Goal: Task Accomplishment & Management: Manage account settings

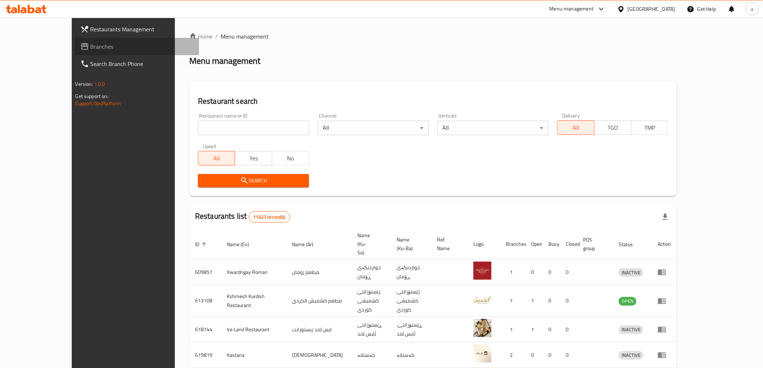
click at [91, 46] on span "Branches" at bounding box center [142, 46] width 103 height 9
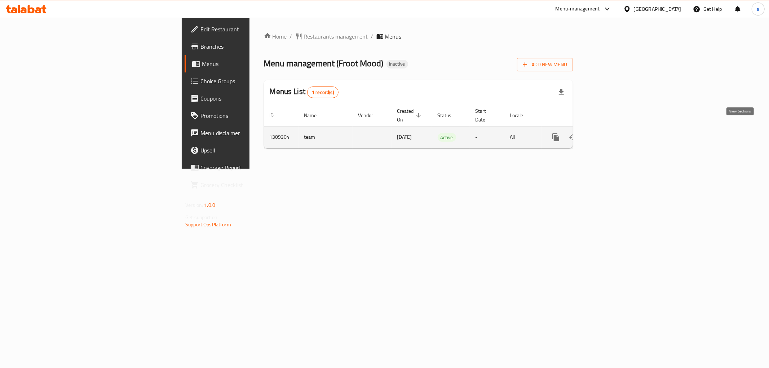
click at [617, 129] on link "enhanced table" at bounding box center [607, 137] width 17 height 17
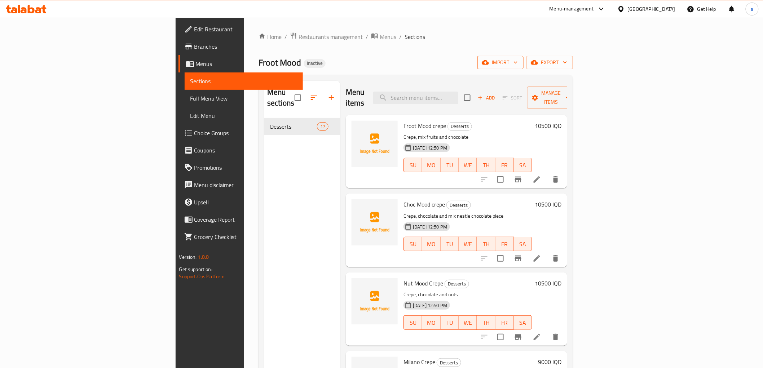
click at [518, 63] on span "import" at bounding box center [500, 62] width 35 height 9
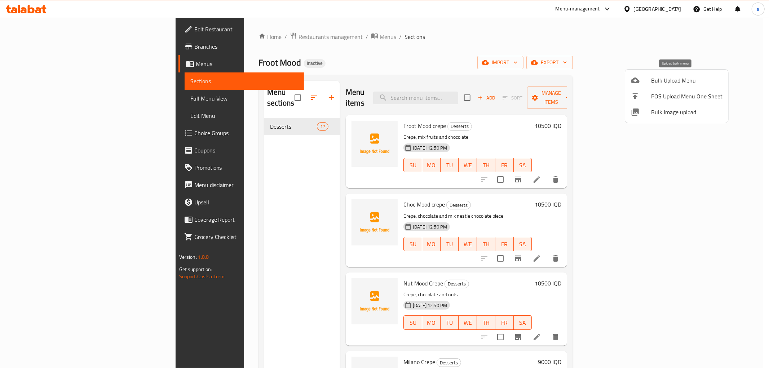
click at [651, 82] on div at bounding box center [641, 80] width 20 height 9
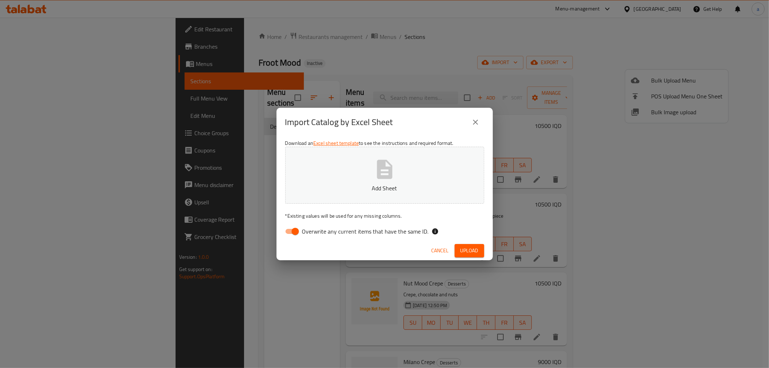
click at [289, 235] on input "Overwrite any current items that have the same ID." at bounding box center [295, 232] width 41 height 14
checkbox input "false"
click at [377, 179] on icon "button" at bounding box center [384, 169] width 23 height 23
click at [461, 248] on span "Upload" at bounding box center [470, 250] width 18 height 9
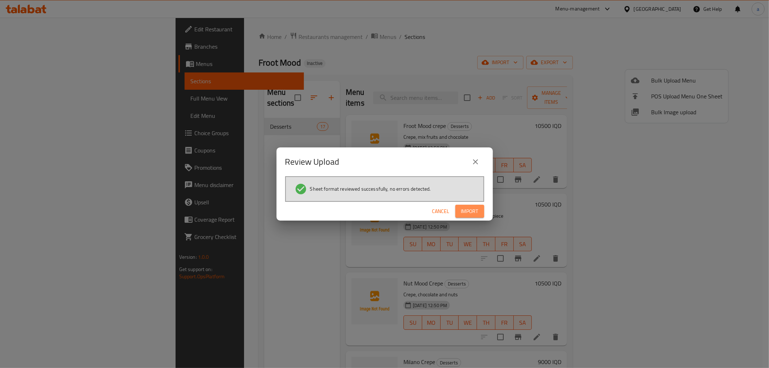
click at [462, 207] on span "Import" at bounding box center [469, 211] width 17 height 9
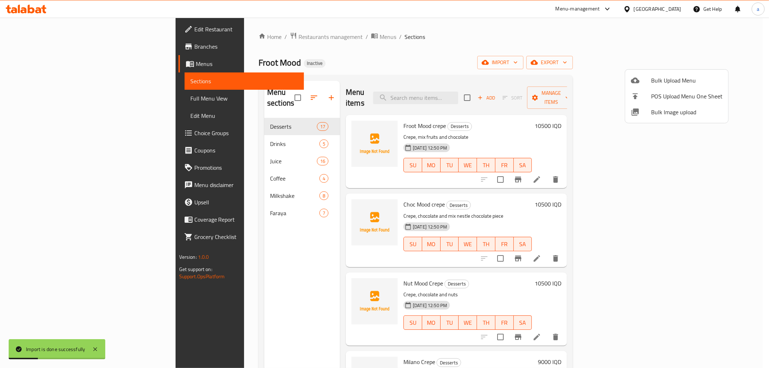
click at [236, 139] on div at bounding box center [384, 184] width 769 height 368
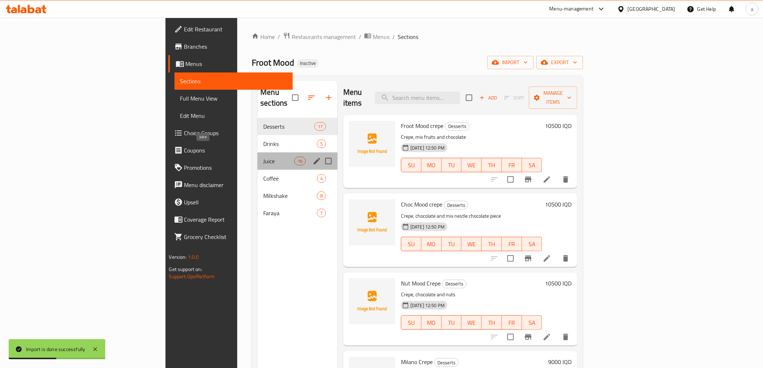
click at [257, 155] on div "Juice 16" at bounding box center [297, 161] width 80 height 17
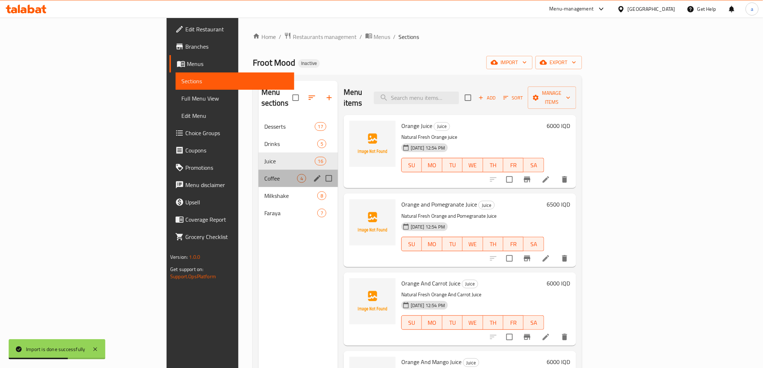
click at [259, 170] on div "Coffee 4" at bounding box center [298, 178] width 79 height 17
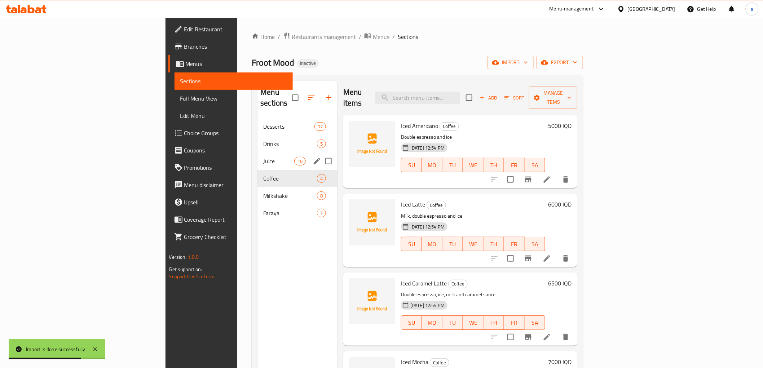
click at [263, 157] on span "Juice" at bounding box center [278, 161] width 31 height 9
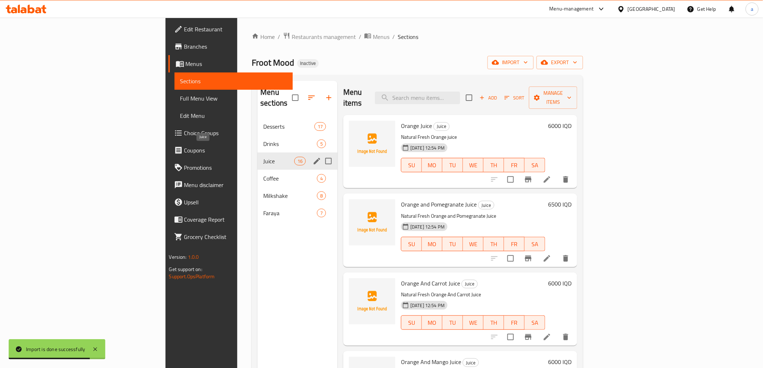
click at [263, 157] on span "Juice" at bounding box center [278, 161] width 31 height 9
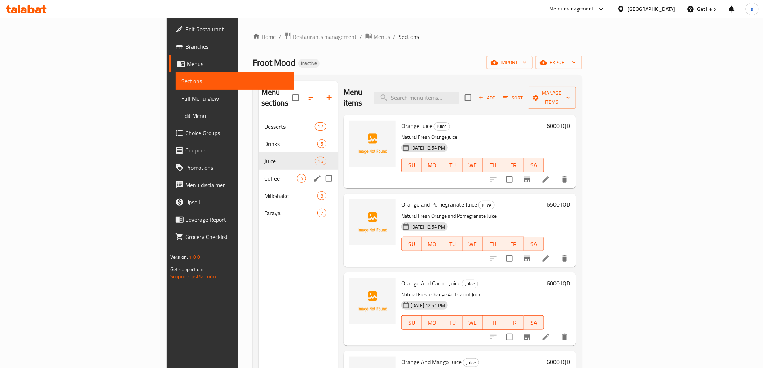
click at [259, 170] on div "Coffee 4" at bounding box center [298, 178] width 79 height 17
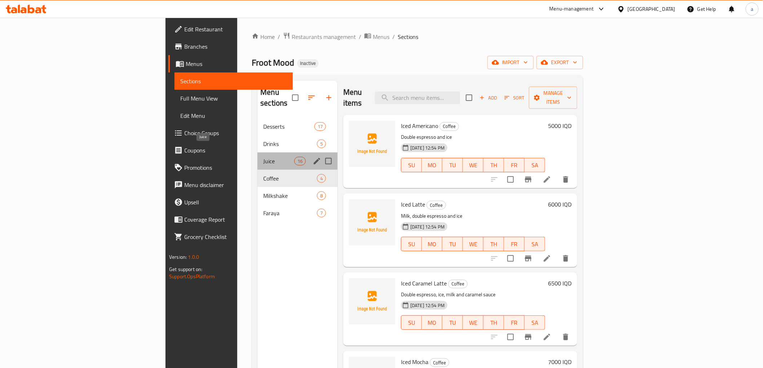
click at [263, 157] on span "Juice" at bounding box center [278, 161] width 31 height 9
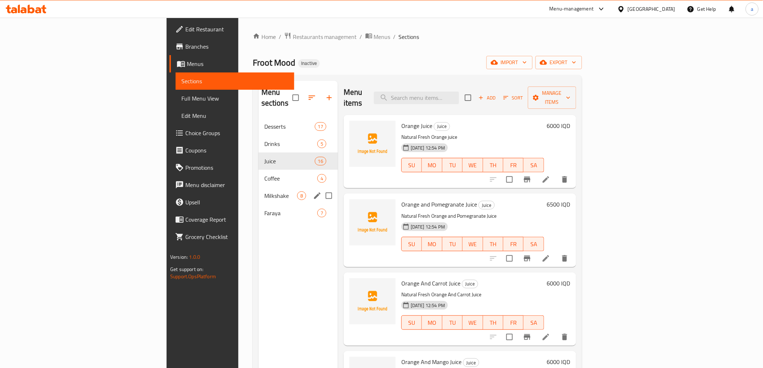
click at [259, 187] on div "Milkshake 8" at bounding box center [298, 195] width 79 height 17
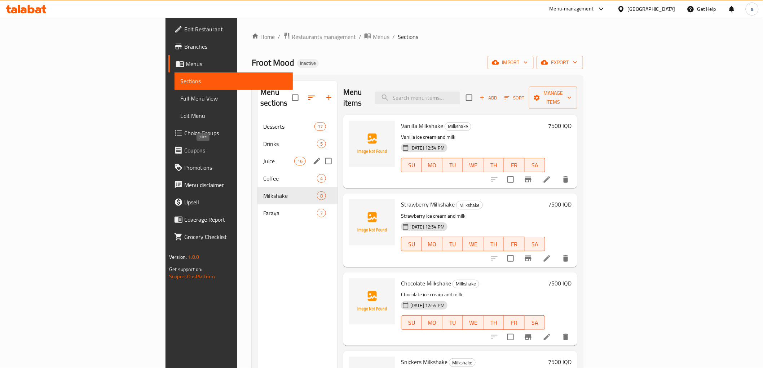
click at [263, 157] on span "Juice" at bounding box center [278, 161] width 31 height 9
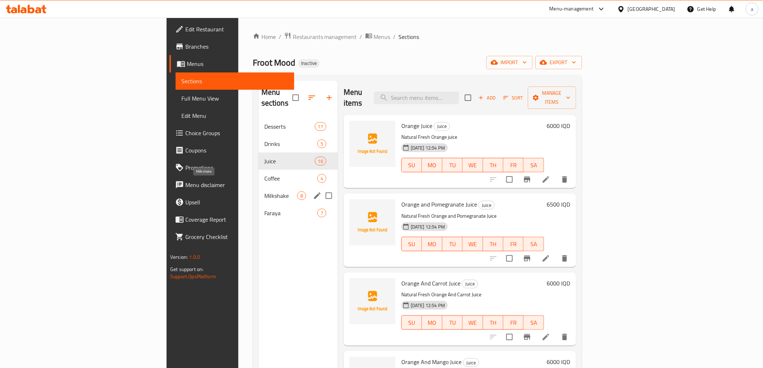
click at [264, 191] on span "Milkshake" at bounding box center [280, 195] width 33 height 9
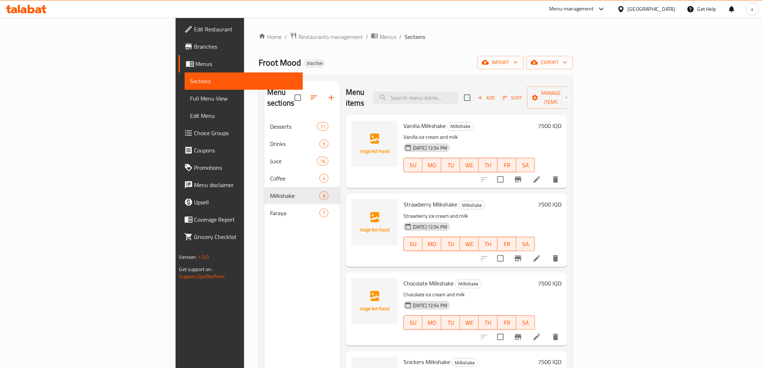
click at [190, 100] on span "Full Menu View" at bounding box center [243, 98] width 107 height 9
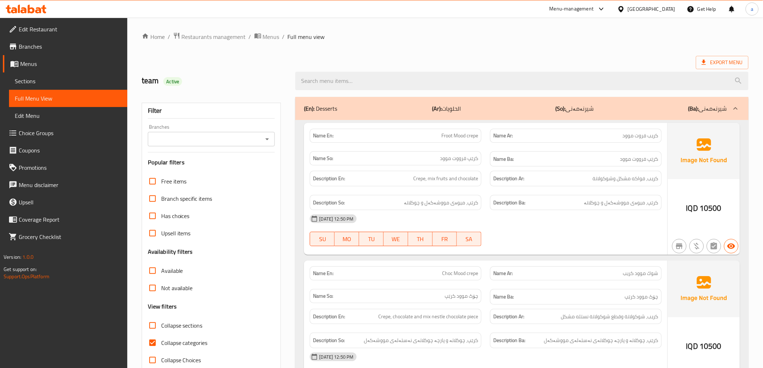
click at [265, 137] on icon "Open" at bounding box center [267, 139] width 9 height 9
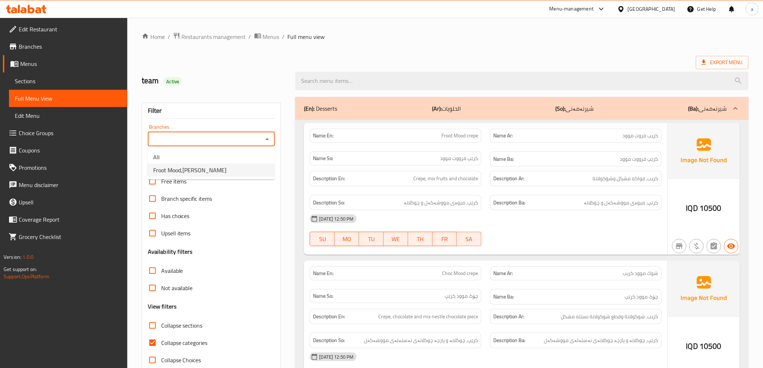
click at [246, 167] on li "Froot Mood,Ankawa" at bounding box center [211, 170] width 127 height 13
type input "Froot Mood,Ankawa"
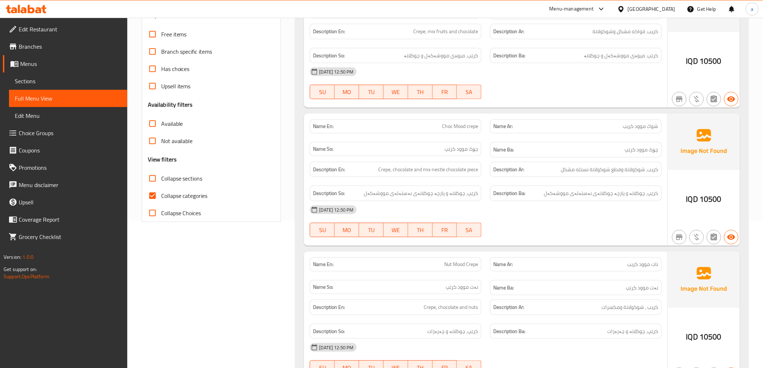
scroll to position [149, 0]
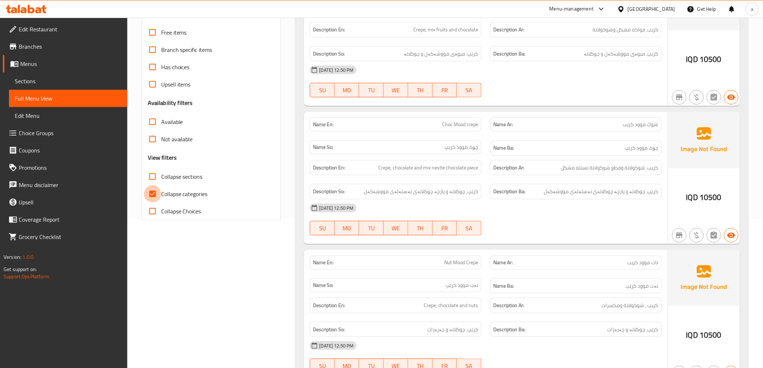
click at [154, 197] on input "Collapse categories" at bounding box center [152, 193] width 17 height 17
checkbox input "false"
click at [154, 178] on input "Collapse sections" at bounding box center [152, 176] width 17 height 17
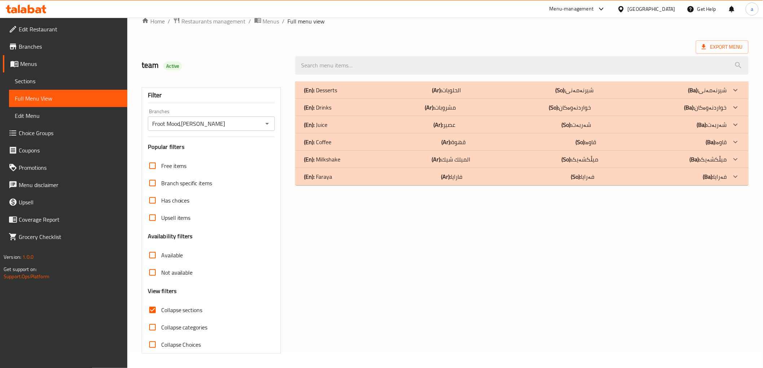
scroll to position [0, 0]
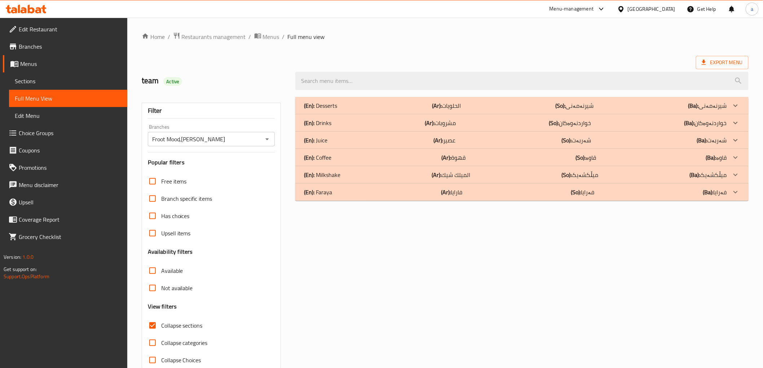
click at [731, 114] on div at bounding box center [735, 105] width 17 height 17
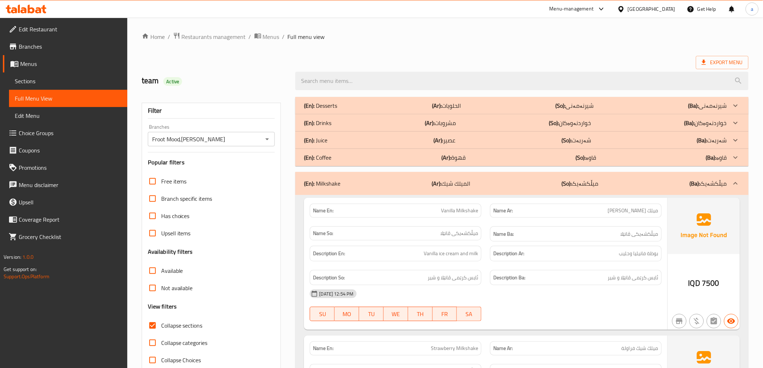
click at [621, 110] on div "(En): Juice (Ar): عصير (So): شەربەت (Ba): شەربەت" at bounding box center [515, 105] width 423 height 9
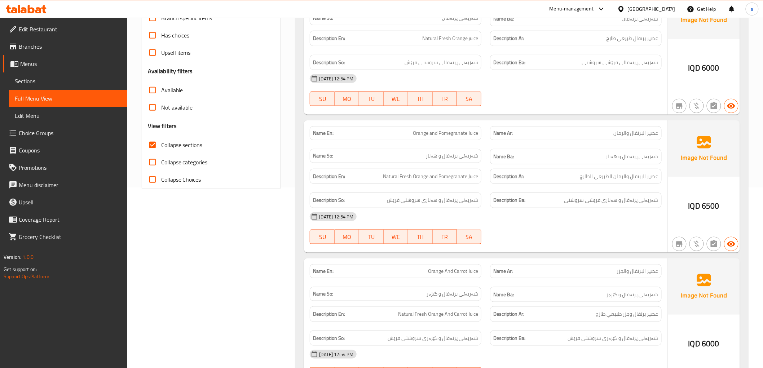
scroll to position [200, 0]
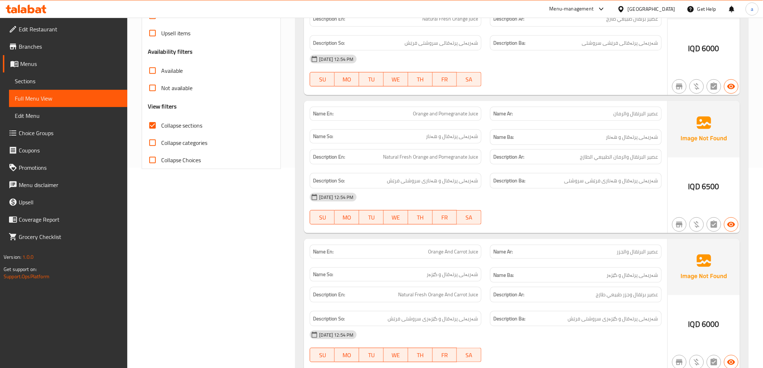
click at [162, 123] on span "Collapse sections" at bounding box center [181, 125] width 41 height 9
click at [161, 123] on input "Collapse sections" at bounding box center [152, 125] width 17 height 17
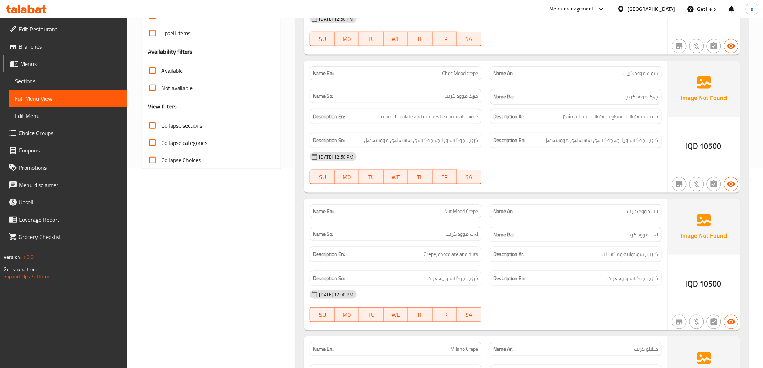
drag, startPoint x: 166, startPoint y: 123, endPoint x: 171, endPoint y: 121, distance: 4.9
click at [166, 122] on span "Collapse sections" at bounding box center [181, 125] width 41 height 9
click at [161, 122] on input "Collapse sections" at bounding box center [152, 125] width 17 height 17
checkbox input "true"
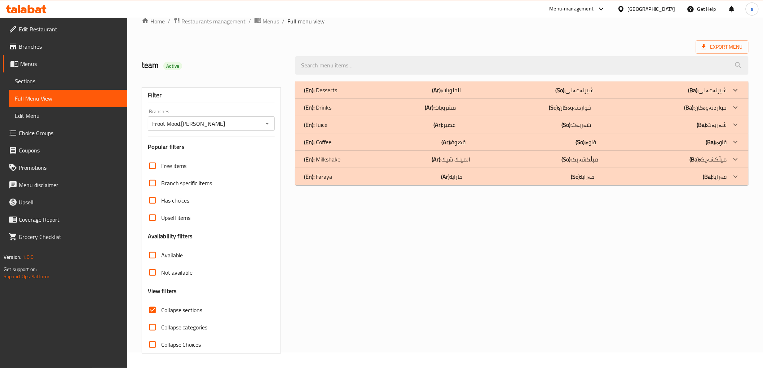
scroll to position [16, 0]
click at [717, 94] on p "(Ba): میڵکشەیک" at bounding box center [707, 90] width 39 height 9
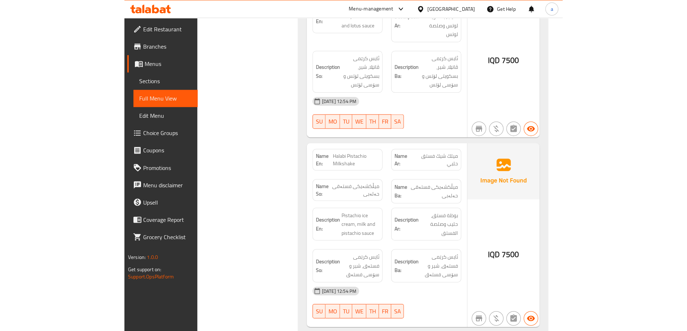
scroll to position [1069, 0]
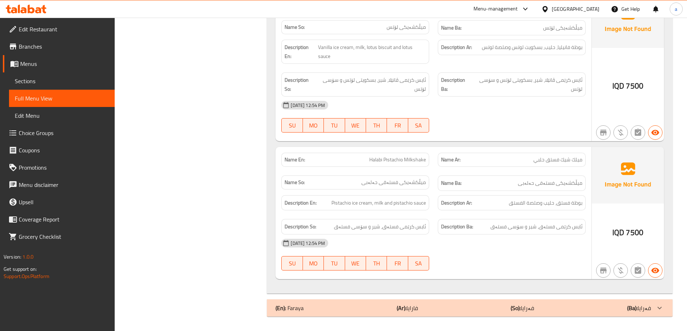
click at [65, 84] on span "Sections" at bounding box center [62, 81] width 94 height 9
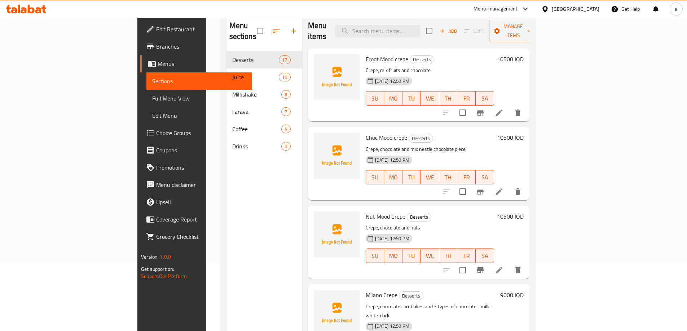
scroll to position [101, 0]
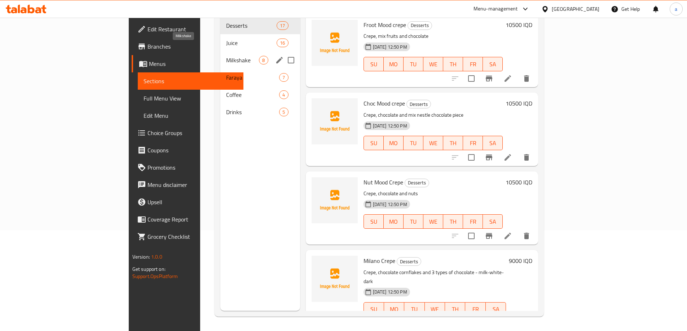
click at [226, 56] on span "Milkshake" at bounding box center [242, 60] width 33 height 9
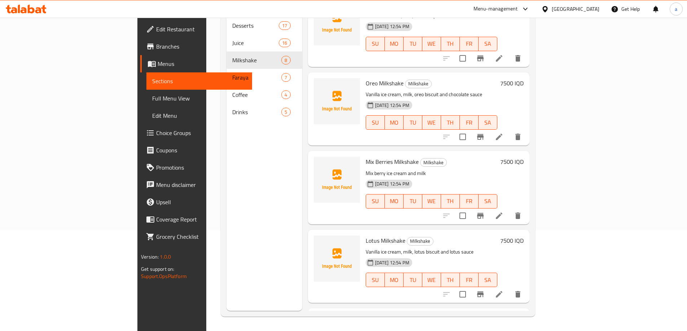
scroll to position [317, 0]
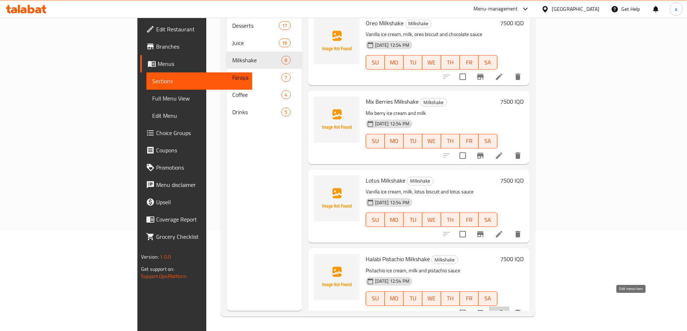
click at [503, 309] on icon at bounding box center [499, 313] width 9 height 9
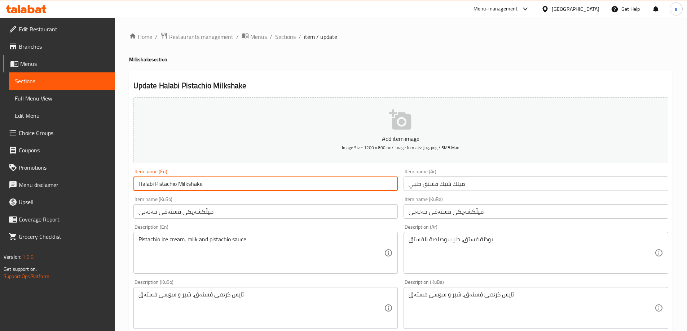
drag, startPoint x: 154, startPoint y: 184, endPoint x: 130, endPoint y: 184, distance: 24.2
click at [130, 184] on div "Update Halabi Pistachio Milkshake Add item image Image Size: 1200 x 800 px / Im…" at bounding box center [400, 321] width 543 height 503
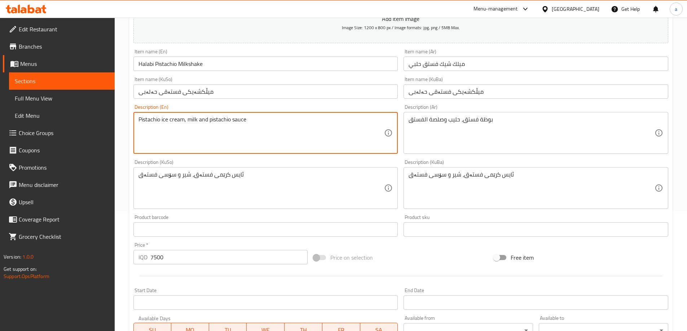
paste textarea "Halabi"
type textarea "Halabi Pistachio ice cream, milk and pistachio sauce"
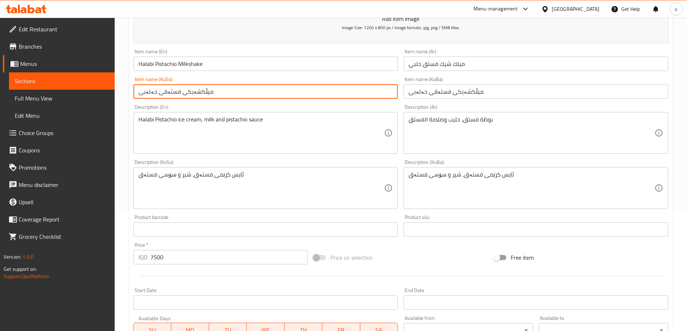
drag, startPoint x: 154, startPoint y: 93, endPoint x: 139, endPoint y: 93, distance: 15.1
click at [139, 93] on input "میڵکشەیکی فستەقی حەلەبی" at bounding box center [265, 91] width 265 height 14
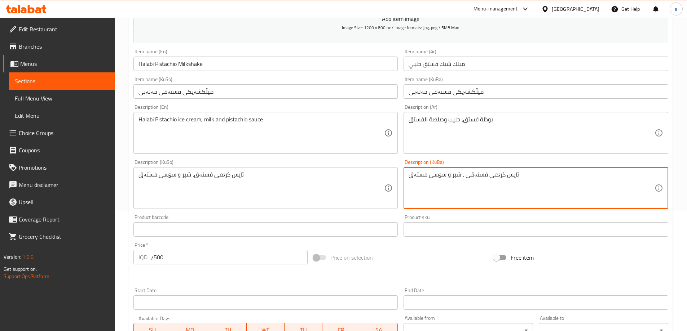
paste textarea "ەلەبی"
drag, startPoint x: 512, startPoint y: 176, endPoint x: 686, endPoint y: 181, distance: 173.9
click at [686, 181] on div "Home / Restaurants management / Menus / Sections / item / update Milkshake sect…" at bounding box center [401, 185] width 572 height 575
type textarea "ئایس کرێمی فستەقی حەلەبی، شیر و سۆسی فستەق"
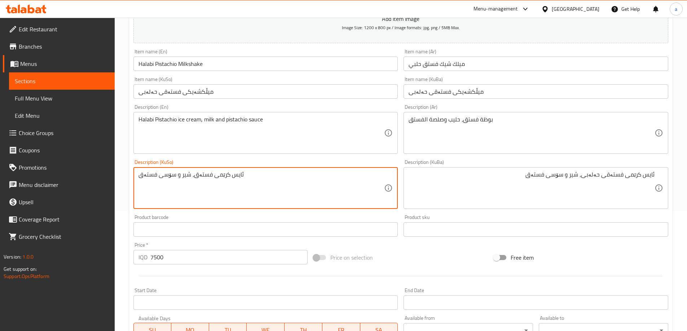
drag, startPoint x: 276, startPoint y: 180, endPoint x: 134, endPoint y: 186, distance: 142.3
paste textarea "ی حەلەبی"
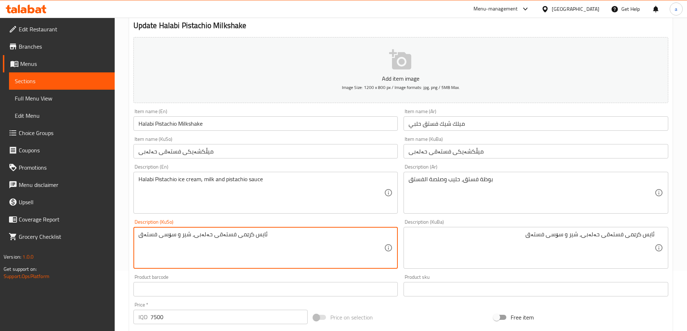
type textarea "ئایس کرێمی فستەقی حەلەبی، شیر و سۆسی فستەق"
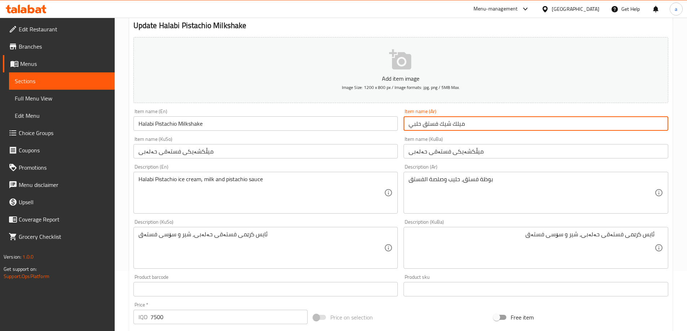
drag, startPoint x: 421, startPoint y: 125, endPoint x: 370, endPoint y: 129, distance: 51.0
click at [370, 129] on div "Add item image Image Size: 1200 x 800 px / Image formats: jpg, png / 5MB Max. I…" at bounding box center [401, 231] width 541 height 394
click at [467, 149] on input "میڵکشەیکی فستەقی حەلەبی" at bounding box center [536, 151] width 265 height 14
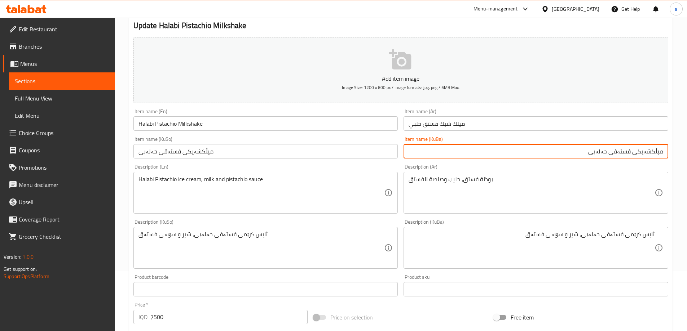
click at [515, 175] on div "بوظة فستق، حليب وصلصة الفستق Description (Ar)" at bounding box center [536, 193] width 265 height 42
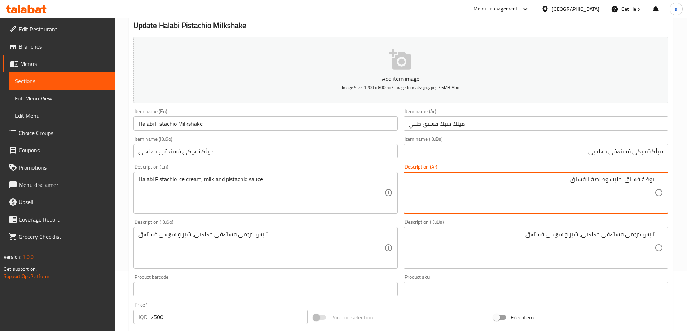
click at [626, 180] on textarea "بوظة فستق، حليب وصلصة الفستق" at bounding box center [532, 193] width 246 height 34
paste textarea "لبي"
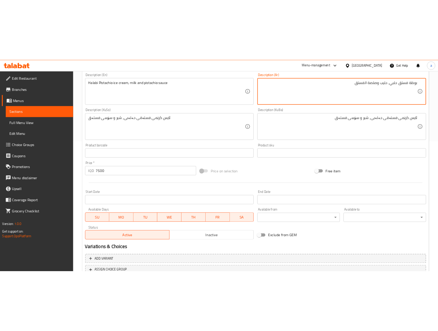
scroll to position [261, 0]
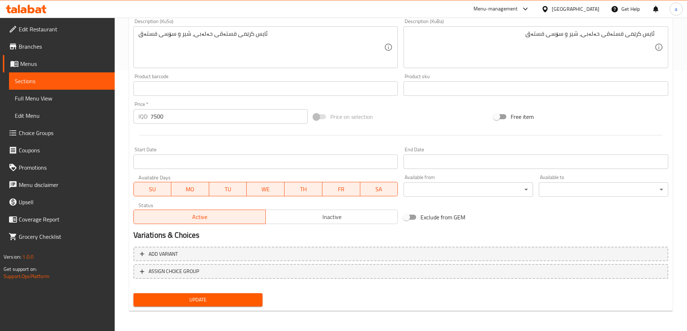
type textarea "بوظة فستق حلبي، حليب وصلصة الفستق"
click at [230, 296] on span "Update" at bounding box center [198, 300] width 118 height 9
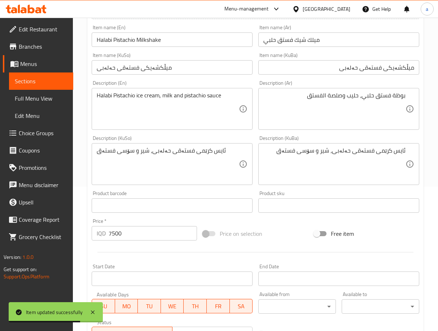
scroll to position [81, 0]
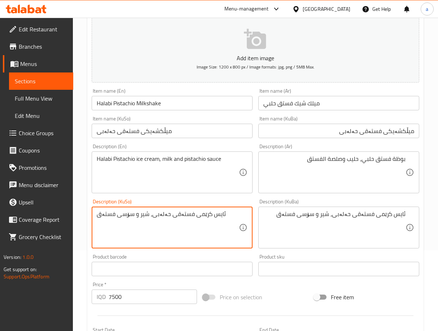
drag, startPoint x: 165, startPoint y: 216, endPoint x: 153, endPoint y: 219, distance: 12.9
click at [97, 213] on textarea "ئایس کرێمی فستەقی حەلەبی، شیر و سۆسی فستەق" at bounding box center [168, 228] width 142 height 34
paste textarea "حەلەبی"
click at [127, 215] on textarea "ئایس کرێمی فستەقی حەلەبی، شیر و سۆسی فستەقی حەلەبی" at bounding box center [168, 228] width 142 height 34
type textarea "ئایس کرێمی فستەقی حەلەبی، شیر و سۆسی فستەقی حەلەبی"
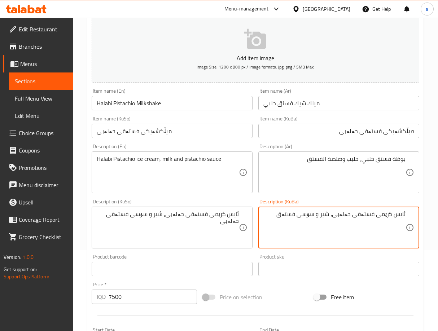
click at [315, 219] on textarea "ئایس کرێمی فستەقی حەلەبی، شیر و سۆسی فستەق" at bounding box center [334, 228] width 142 height 34
paste textarea "ی حەلەبی"
type textarea "ئایس کرێمی فستەقی حەلەبی، شیر و سۆسی فستەقی حەلەبی"
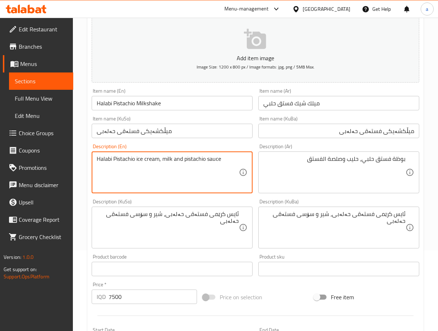
drag, startPoint x: 112, startPoint y: 160, endPoint x: 90, endPoint y: 165, distance: 22.1
click at [185, 159] on textarea "Halabi Pistachio ice cream, milk and pistachio sauce" at bounding box center [168, 172] width 142 height 34
paste textarea "Halabi"
type textarea "Halabi Pistachio ice cream, milk and Halabi pistachio sauce"
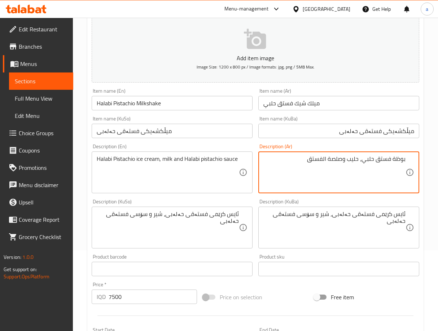
drag, startPoint x: 362, startPoint y: 159, endPoint x: 374, endPoint y: 158, distance: 11.6
click at [308, 159] on textarea "بوظة فستق حلبي، حليب وصلصة الفستق" at bounding box center [334, 172] width 142 height 34
paste textarea "حلبي"
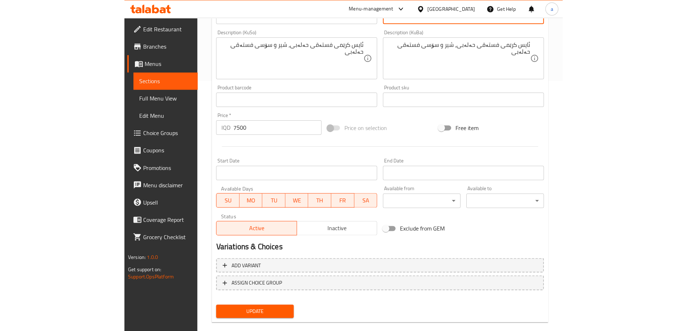
scroll to position [261, 0]
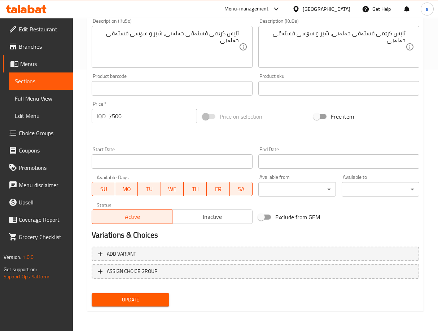
type textarea "بوظة فستق حلبي، حليب وصلصة الفستق حلبي"
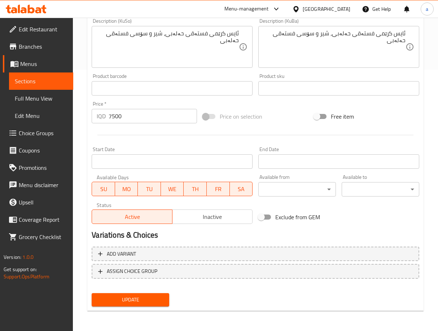
click at [158, 299] on span "Update" at bounding box center [130, 299] width 66 height 9
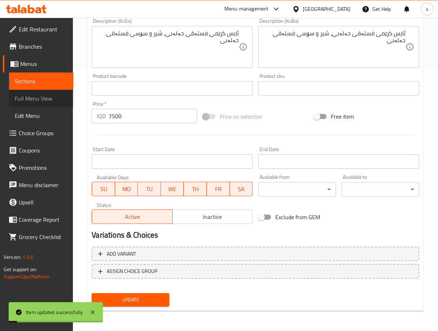
click at [49, 103] on span "Full Menu View" at bounding box center [41, 98] width 53 height 9
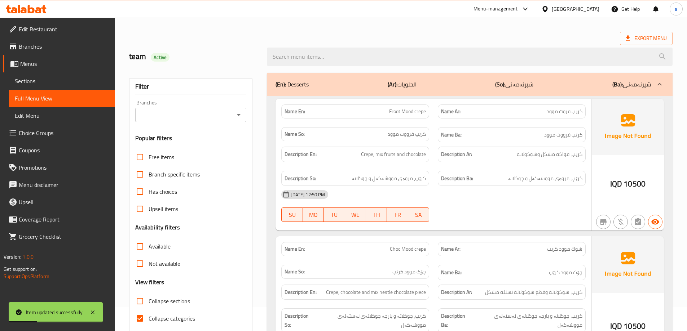
scroll to position [21, 0]
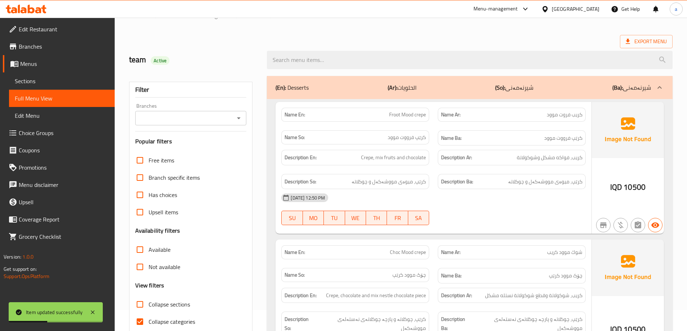
click at [236, 121] on icon "Open" at bounding box center [238, 118] width 9 height 9
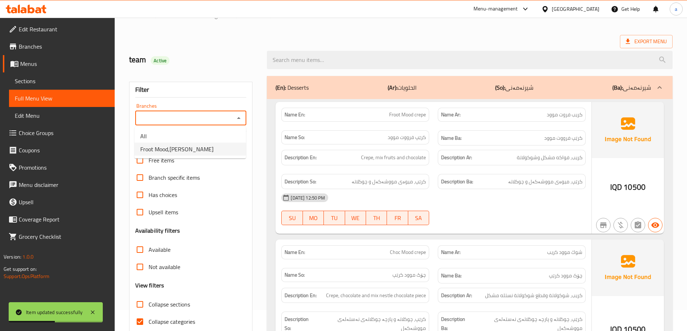
click at [222, 145] on li "Froot Mood,Ankawa" at bounding box center [190, 149] width 111 height 13
type input "Froot Mood,Ankawa"
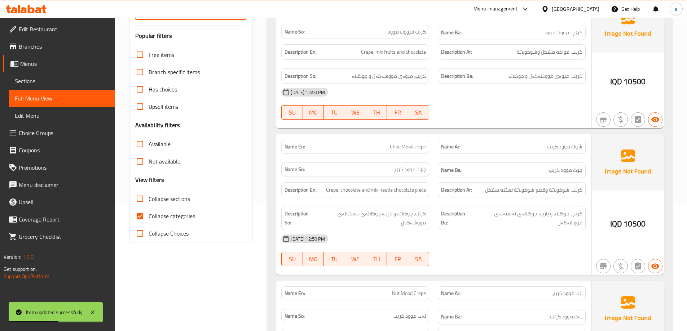
scroll to position [201, 0]
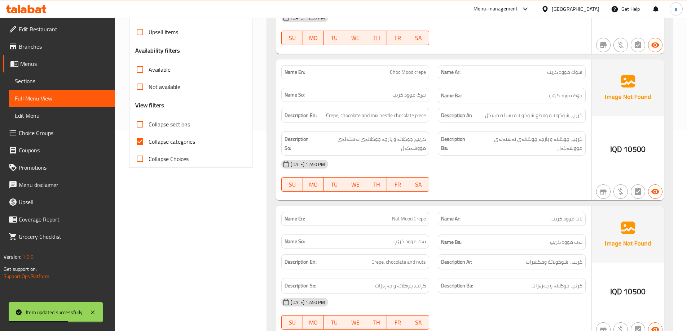
click at [146, 140] on input "Collapse categories" at bounding box center [139, 141] width 17 height 17
checkbox input "false"
click at [148, 123] on input "Collapse sections" at bounding box center [139, 124] width 17 height 17
checkbox input "true"
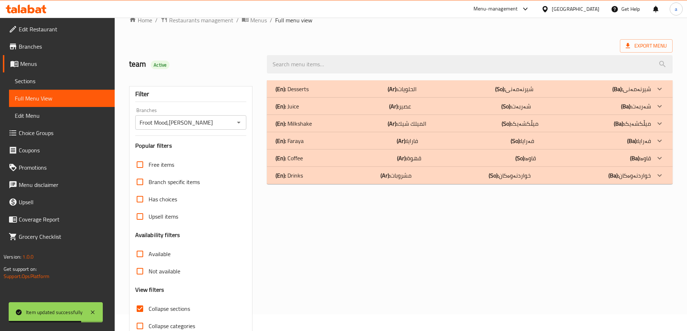
scroll to position [0, 0]
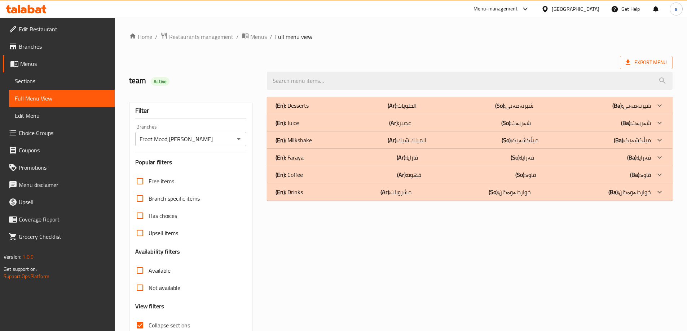
click at [651, 114] on div at bounding box center [659, 105] width 17 height 17
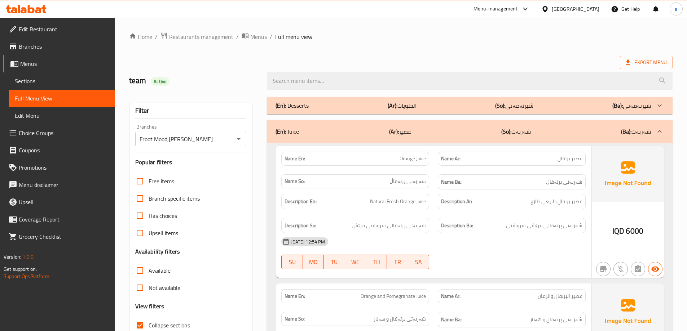
click at [637, 131] on p "(Ba): شەربەت" at bounding box center [636, 131] width 30 height 9
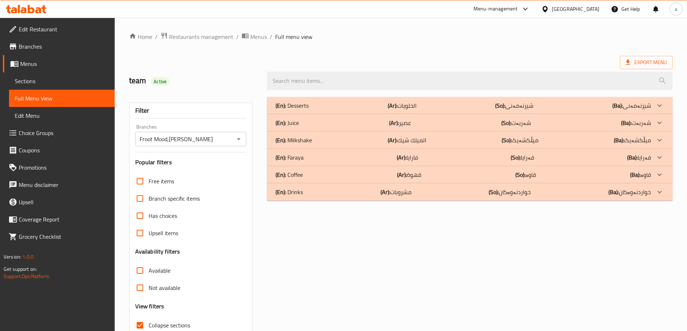
click at [307, 110] on p "(En): Milkshake" at bounding box center [292, 105] width 33 height 9
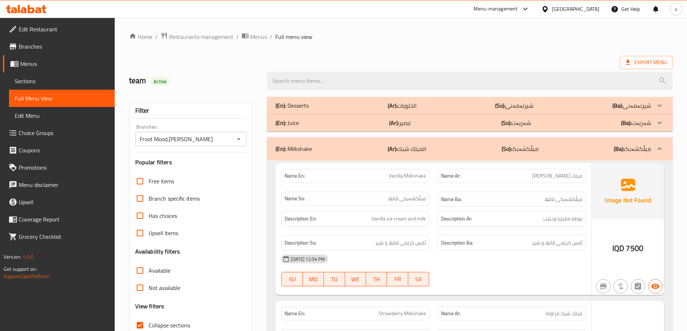
click at [313, 110] on div "(En): Juice (Ar): عصير (So): شەربەت (Ba): شەربەت" at bounding box center [463, 105] width 375 height 9
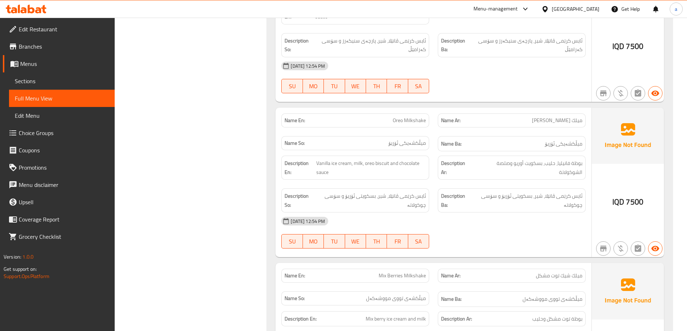
scroll to position [2863, 0]
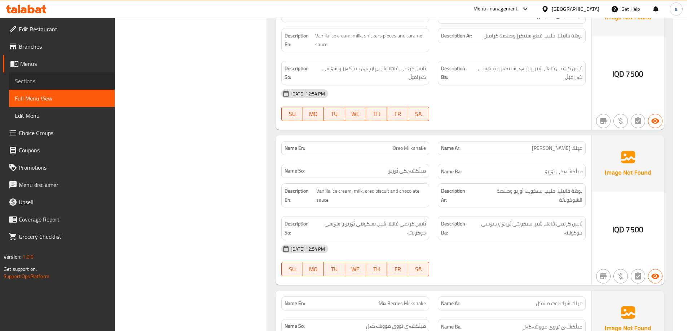
click at [43, 78] on span "Sections" at bounding box center [62, 81] width 94 height 9
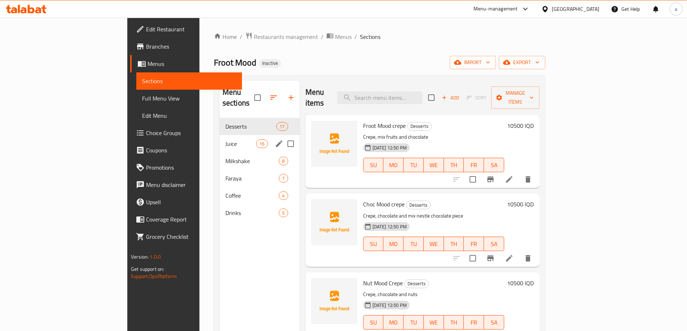
click at [225, 140] on span "Juice" at bounding box center [240, 144] width 31 height 9
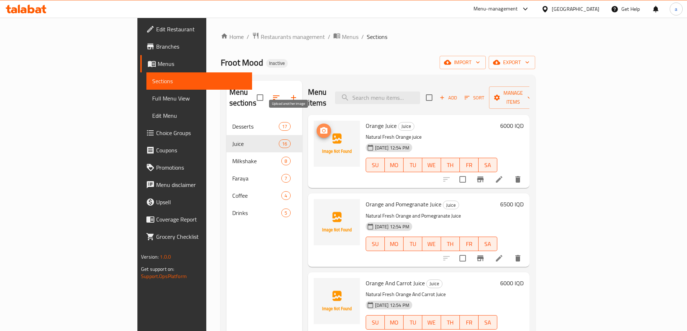
click at [320, 127] on icon "upload picture" at bounding box center [323, 130] width 7 height 6
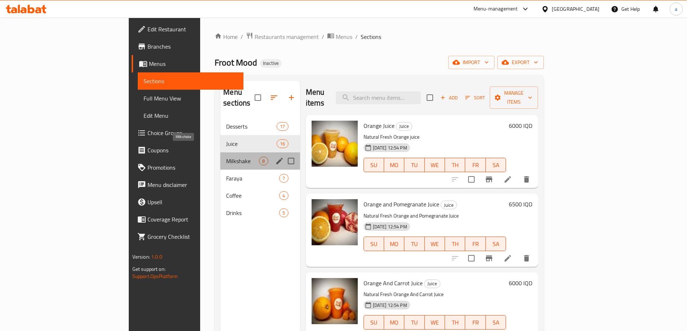
click at [226, 157] on span "Milkshake" at bounding box center [242, 161] width 33 height 9
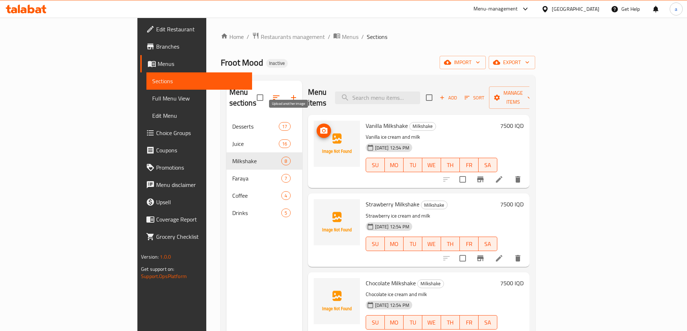
click at [320, 127] on icon "upload picture" at bounding box center [323, 130] width 7 height 6
click at [320, 127] on icon "upload picture" at bounding box center [324, 131] width 9 height 9
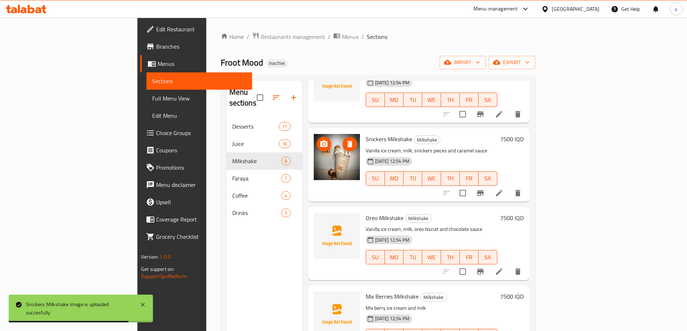
scroll to position [241, 0]
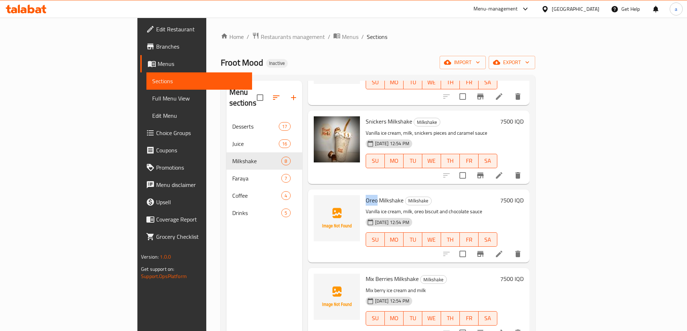
drag, startPoint x: 331, startPoint y: 188, endPoint x: 343, endPoint y: 189, distance: 12.7
click at [363, 193] on div "Oreo Milkshake Milkshake Vanilla ice cream, milk, oreo biscuit and chocolate sa…" at bounding box center [431, 226] width 137 height 67
click at [314, 195] on img at bounding box center [337, 218] width 46 height 46
click at [320, 202] on icon "upload picture" at bounding box center [323, 205] width 7 height 6
drag, startPoint x: 368, startPoint y: 188, endPoint x: 331, endPoint y: 193, distance: 36.7
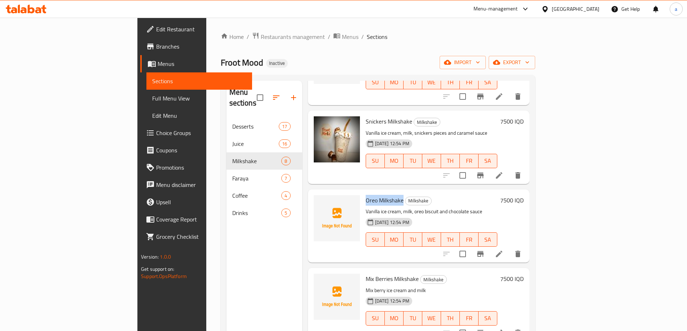
click at [366, 195] on span "Oreo Milkshake" at bounding box center [385, 200] width 38 height 11
copy span "Oreo Milkshake"
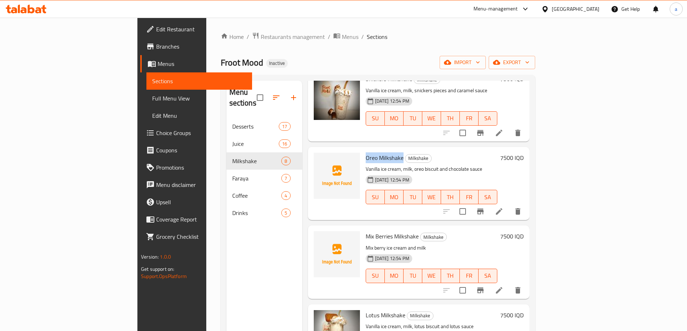
scroll to position [300, 0]
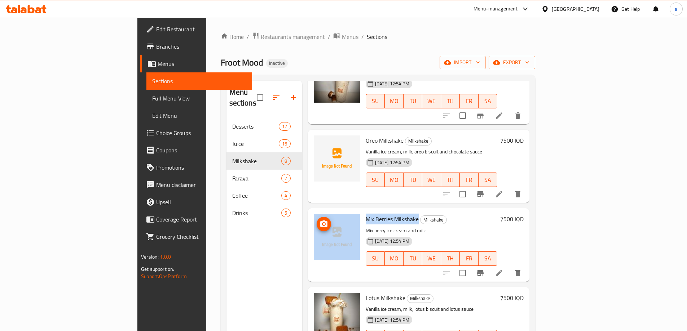
drag, startPoint x: 384, startPoint y: 208, endPoint x: 320, endPoint y: 211, distance: 63.6
click at [320, 211] on div "Mix Berries Milkshake Milkshake Mix berry ice cream and milk 02-09-2025 12:54 P…" at bounding box center [419, 244] width 216 height 67
copy div "Mix Berries Milkshake"
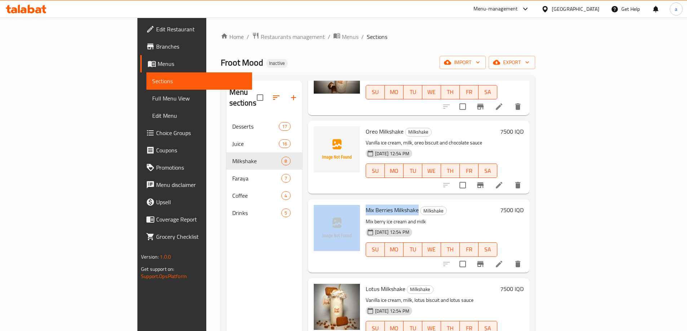
scroll to position [317, 0]
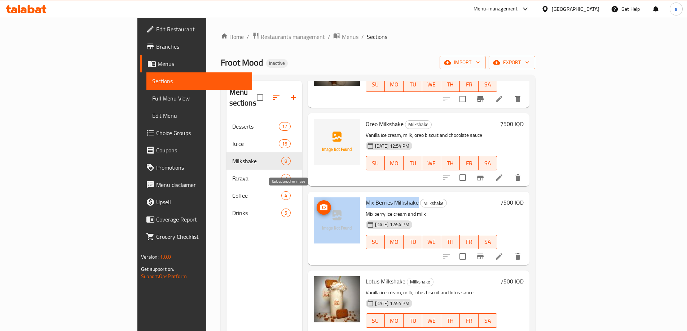
click at [320, 204] on icon "upload picture" at bounding box center [323, 207] width 7 height 6
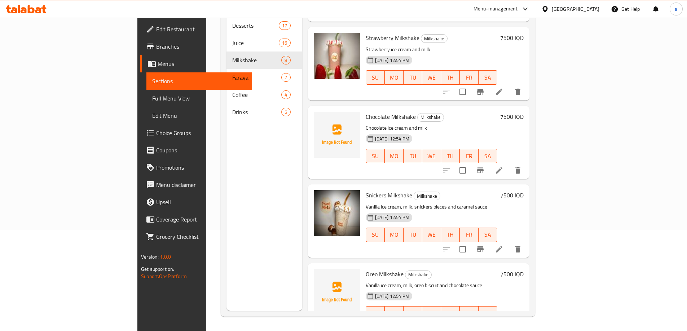
scroll to position [120, 0]
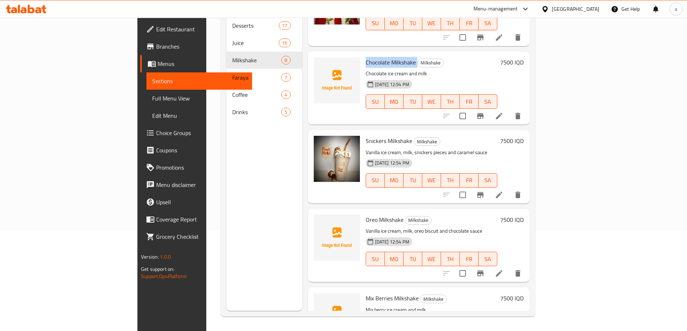
drag, startPoint x: 331, startPoint y: 53, endPoint x: 383, endPoint y: 56, distance: 52.0
click at [383, 57] on h6 "Chocolate Milkshake Milkshake" at bounding box center [432, 62] width 132 height 10
copy h6 "Chocolate Milkshake"
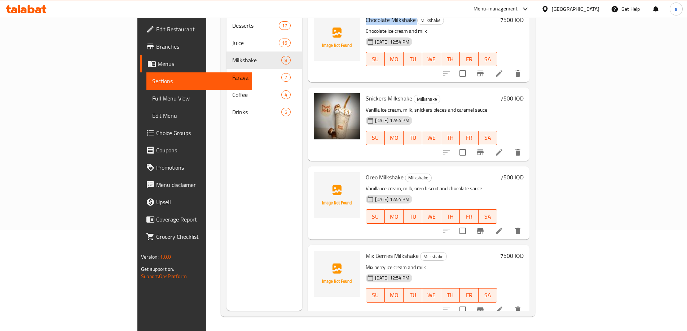
scroll to position [180, 0]
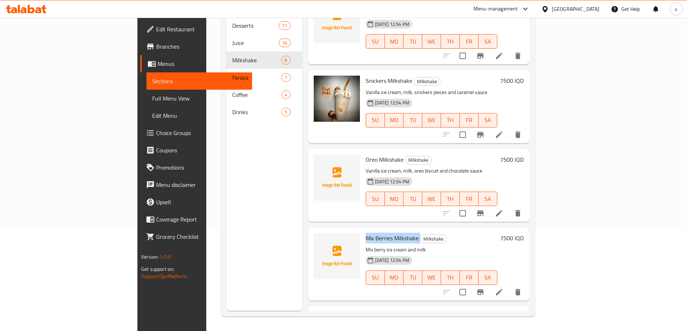
drag, startPoint x: 333, startPoint y: 229, endPoint x: 386, endPoint y: 228, distance: 52.7
click at [386, 233] on h6 "Mix Berries Milkshake Milkshake" at bounding box center [432, 238] width 132 height 10
copy h6 "Mix Berries Milkshake"
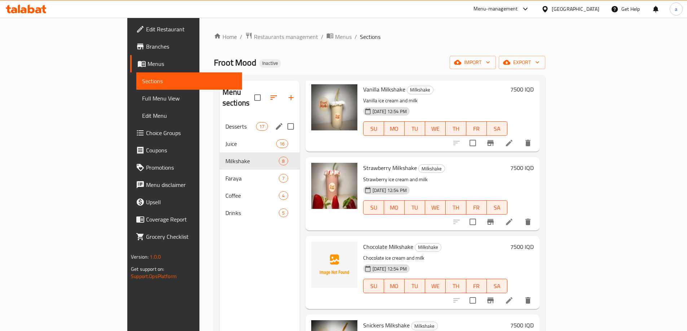
scroll to position [60, 0]
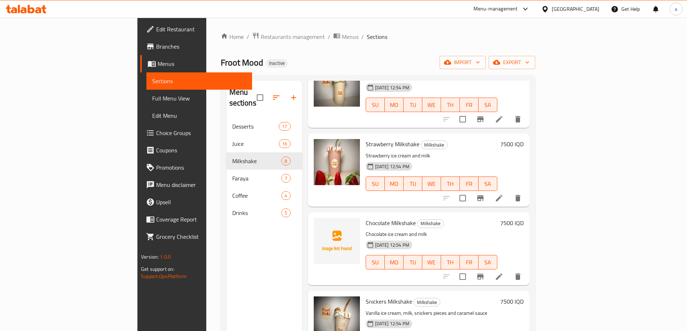
click at [152, 97] on span "Full Menu View" at bounding box center [199, 98] width 94 height 9
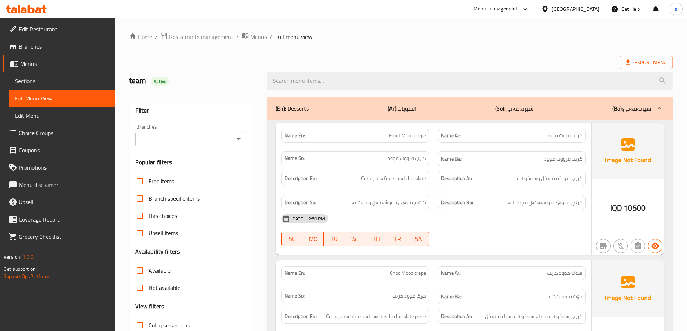
click at [242, 137] on icon "Open" at bounding box center [238, 139] width 9 height 9
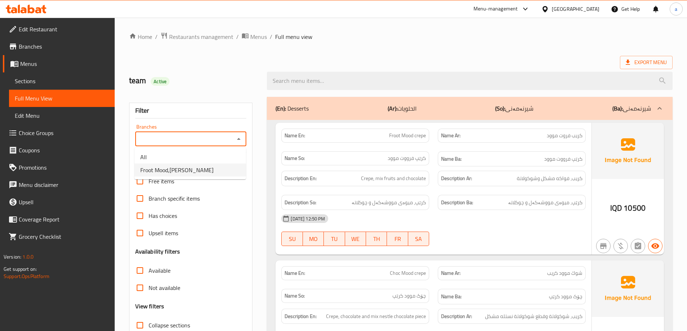
click at [216, 169] on li "Froot Mood,Ankawa" at bounding box center [190, 170] width 111 height 13
type input "Froot Mood,Ankawa"
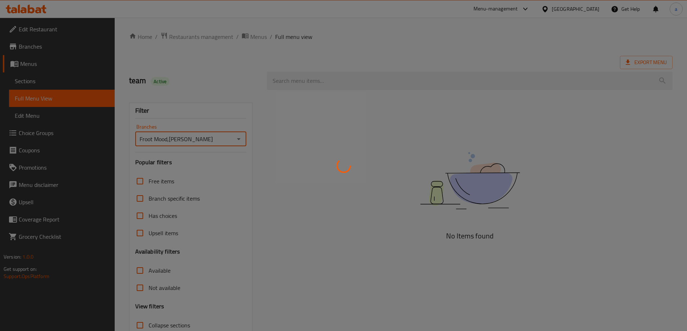
scroll to position [52, 0]
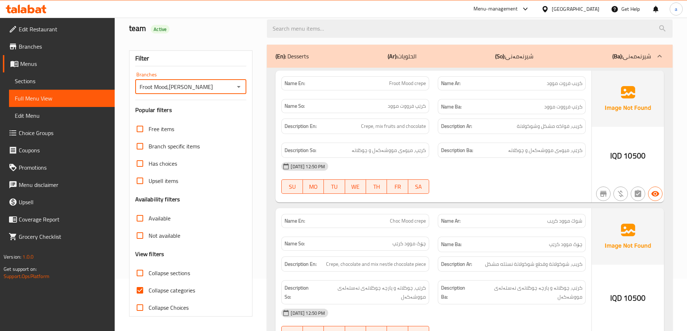
click at [141, 287] on input "Collapse categories" at bounding box center [139, 290] width 17 height 17
checkbox input "false"
click at [142, 276] on input "Collapse sections" at bounding box center [139, 273] width 17 height 17
checkbox input "true"
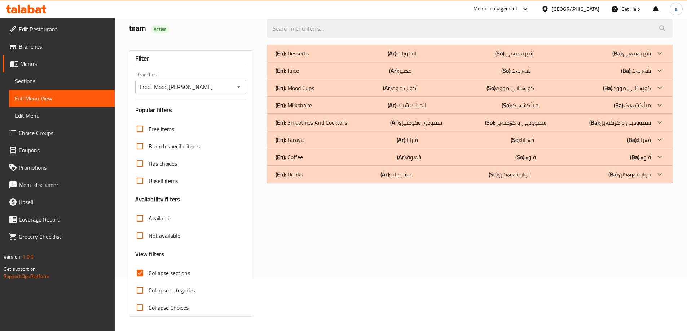
click at [308, 58] on p "(En): Milkshake" at bounding box center [292, 53] width 33 height 9
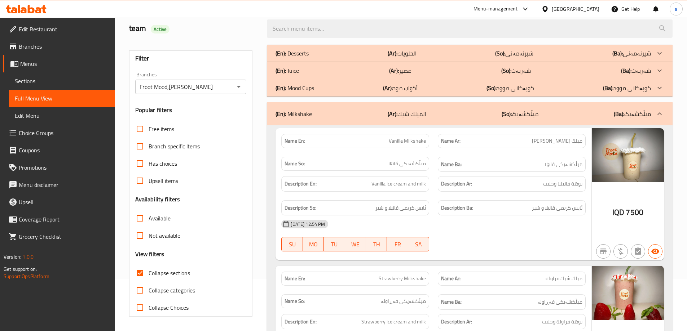
click at [317, 58] on div "(En): Juice (Ar): عصير (So): شەربەت (Ba): شەربەت" at bounding box center [463, 53] width 375 height 9
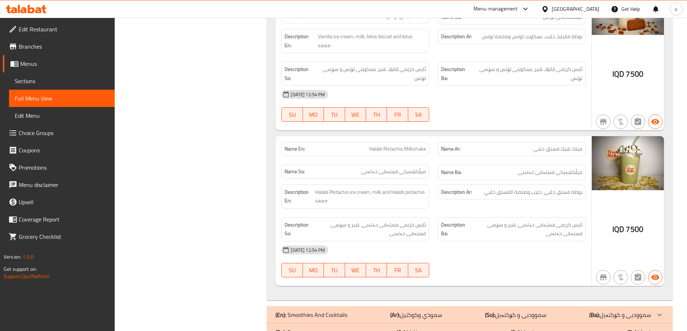
scroll to position [3264, 0]
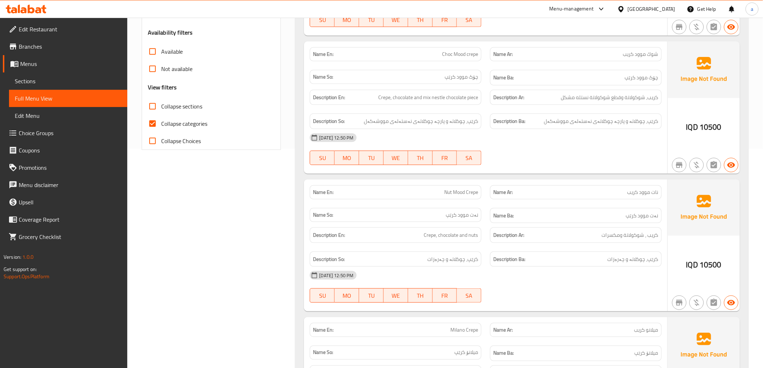
scroll to position [200, 0]
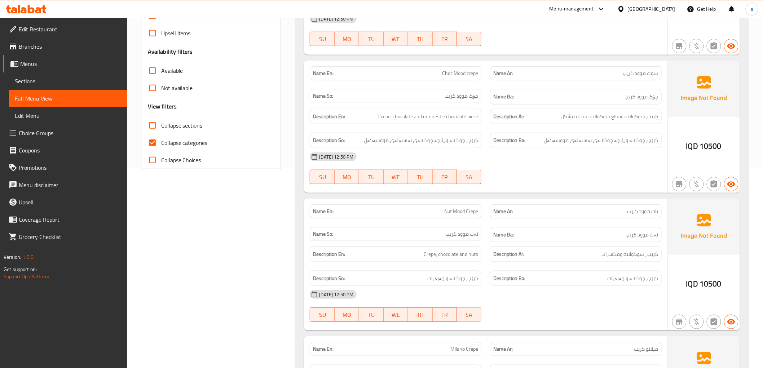
click at [161, 124] on input "Collapse sections" at bounding box center [152, 125] width 17 height 17
checkbox input "true"
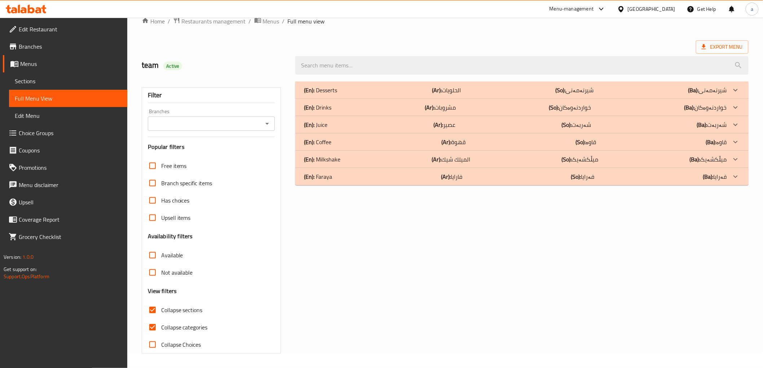
scroll to position [16, 0]
click at [79, 82] on span "Sections" at bounding box center [68, 81] width 107 height 9
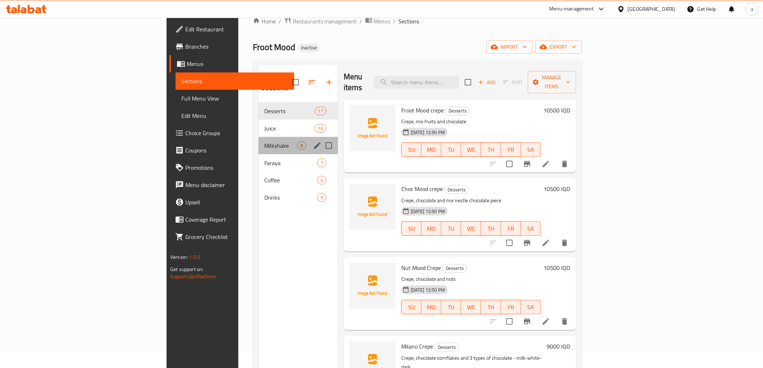
click at [259, 137] on div "Milkshake 8" at bounding box center [298, 145] width 79 height 17
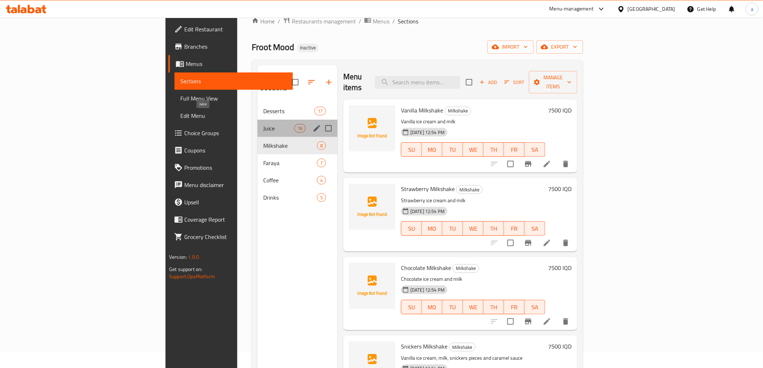
click at [263, 124] on span "Juice" at bounding box center [278, 128] width 31 height 9
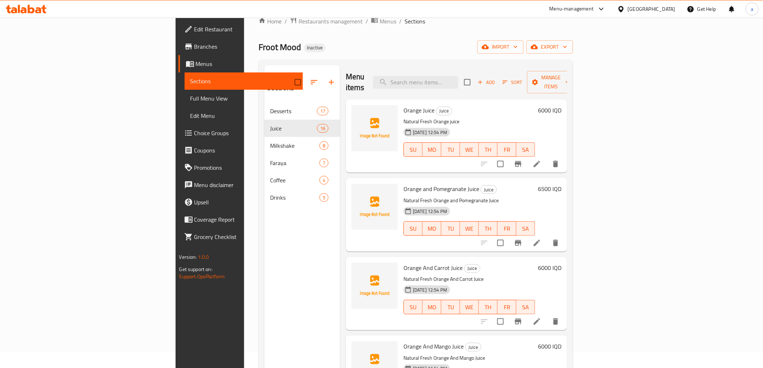
click at [547, 237] on li at bounding box center [537, 243] width 20 height 13
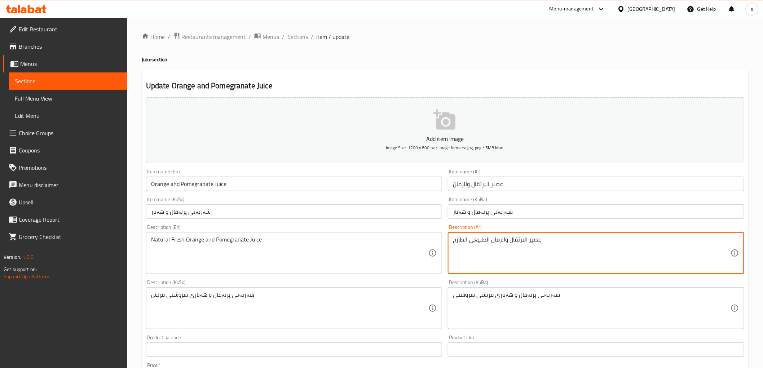
drag, startPoint x: 501, startPoint y: 239, endPoint x: 510, endPoint y: 255, distance: 18.1
click at [502, 242] on textarea "عصير البرتقال والرمان الطبيعي الطازج" at bounding box center [592, 253] width 278 height 34
click at [519, 240] on textarea "عصير البرتقال ورمان الطبيعي الطازج" at bounding box center [592, 253] width 278 height 34
click at [520, 242] on textarea "عصير البرتقال ورمان الطبيعي الطازج" at bounding box center [592, 253] width 278 height 34
click at [488, 241] on textarea "عصير برتقال ورمان الطبيعي الطازج" at bounding box center [592, 253] width 278 height 34
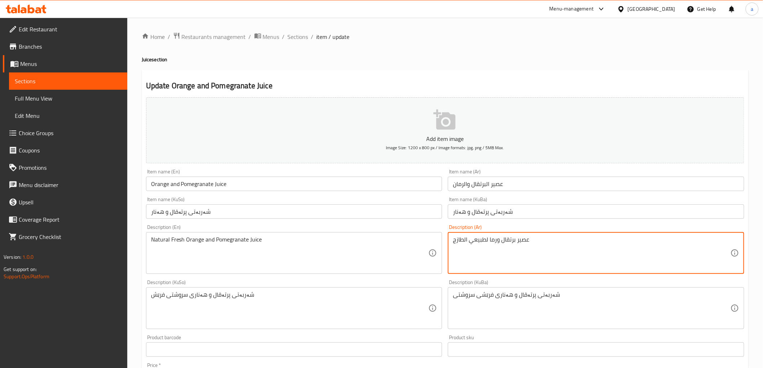
click at [464, 239] on textarea "عصير برتقال ورما لطبيعي الطازج" at bounding box center [592, 253] width 278 height 34
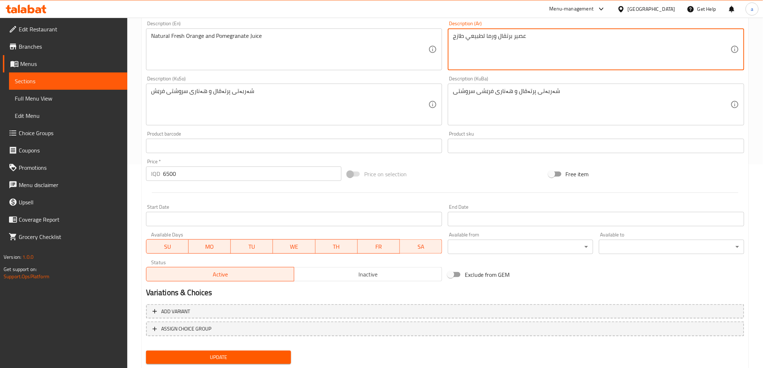
scroll to position [223, 0]
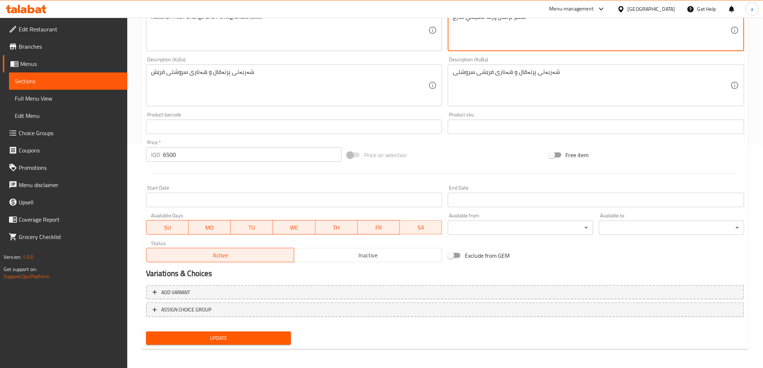
type textarea "عصير برتقال ورما لطبيعي طازج"
click at [201, 338] on span "Update" at bounding box center [219, 338] width 134 height 9
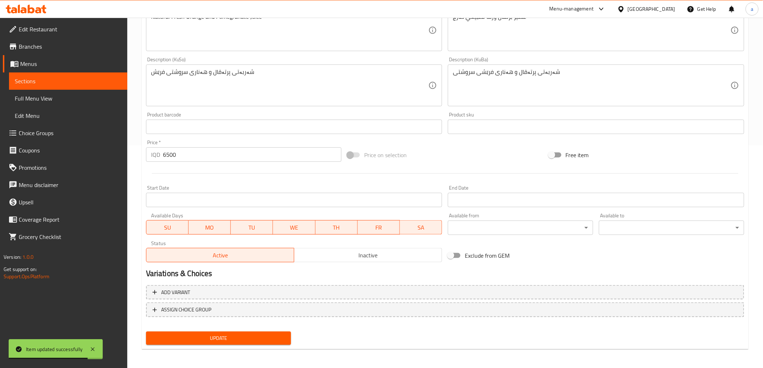
click at [87, 82] on span "Sections" at bounding box center [68, 81] width 107 height 9
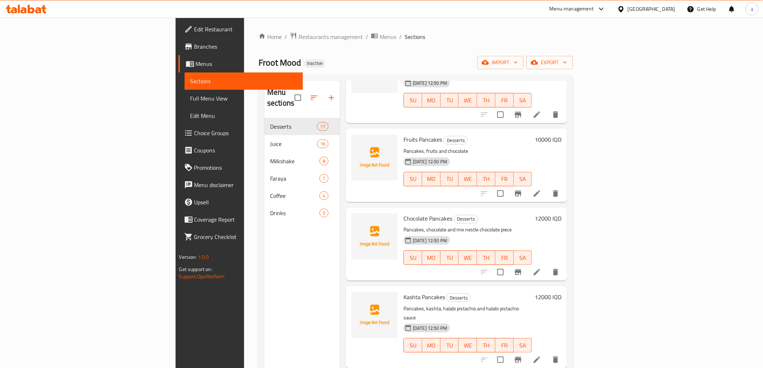
scroll to position [601, 0]
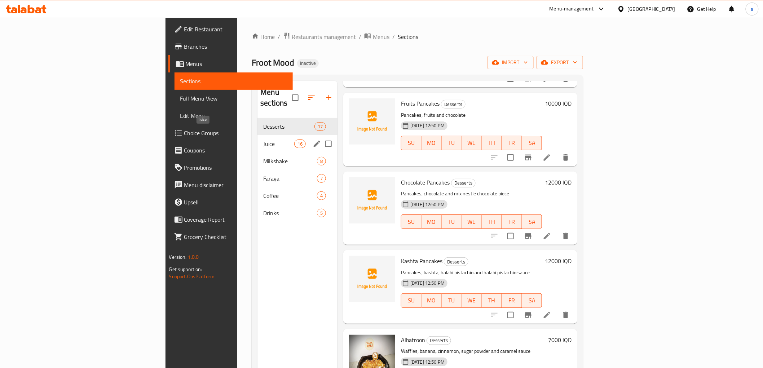
click at [263, 140] on span "Juice" at bounding box center [278, 144] width 31 height 9
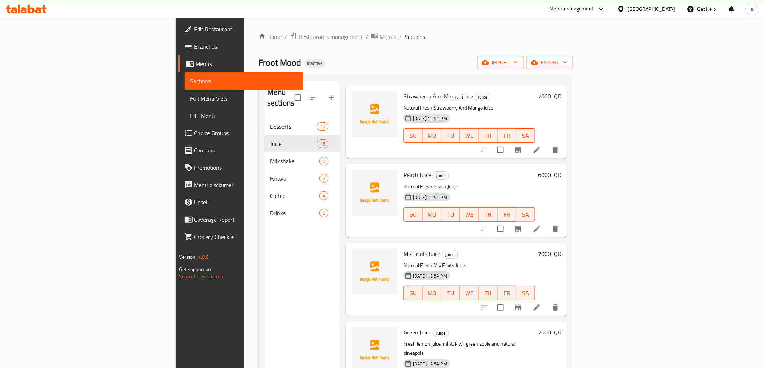
scroll to position [910, 0]
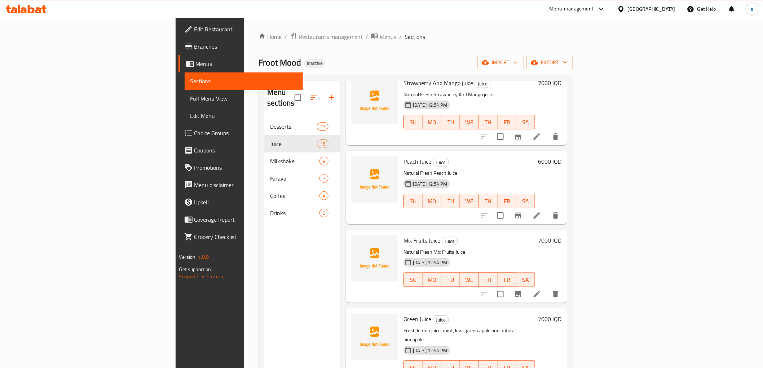
click at [547, 288] on li at bounding box center [537, 294] width 20 height 13
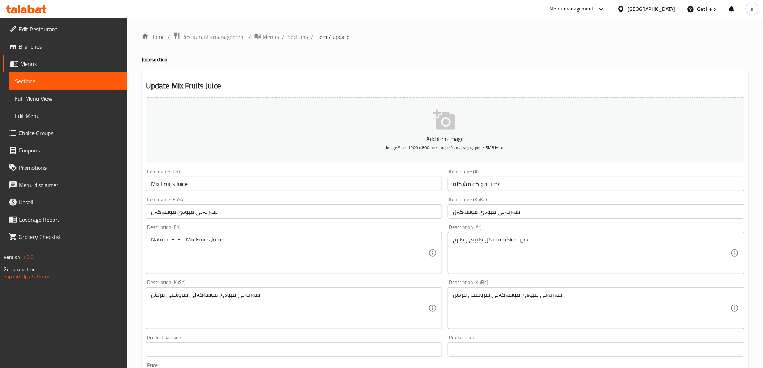
click at [69, 83] on span "Sections" at bounding box center [68, 81] width 107 height 9
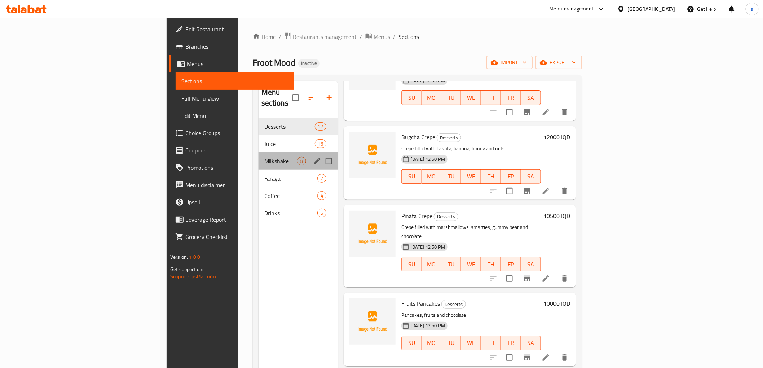
click at [259, 153] on div "Milkshake 8" at bounding box center [298, 161] width 79 height 17
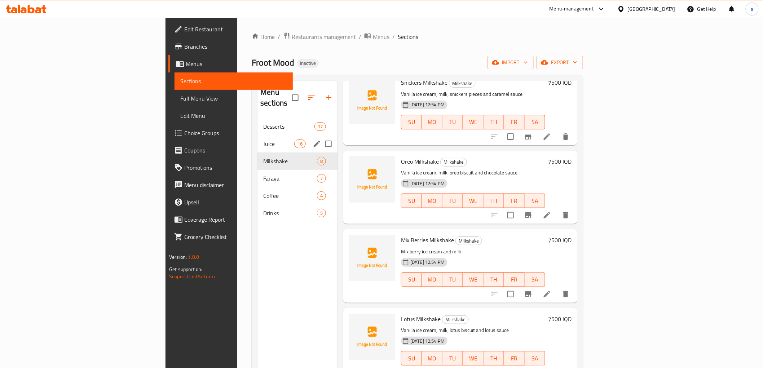
click at [263, 140] on span "Juice" at bounding box center [278, 144] width 31 height 9
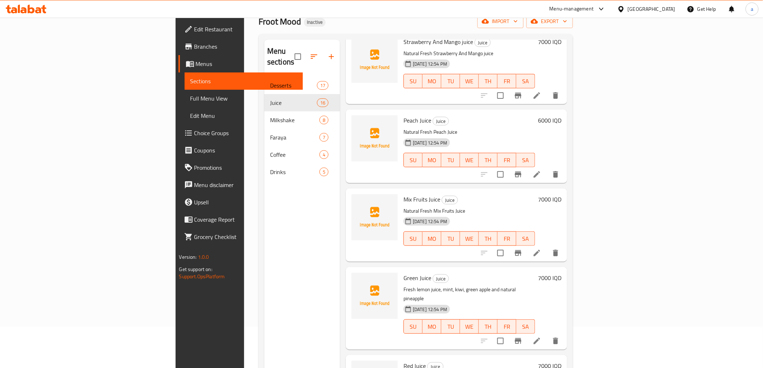
scroll to position [101, 0]
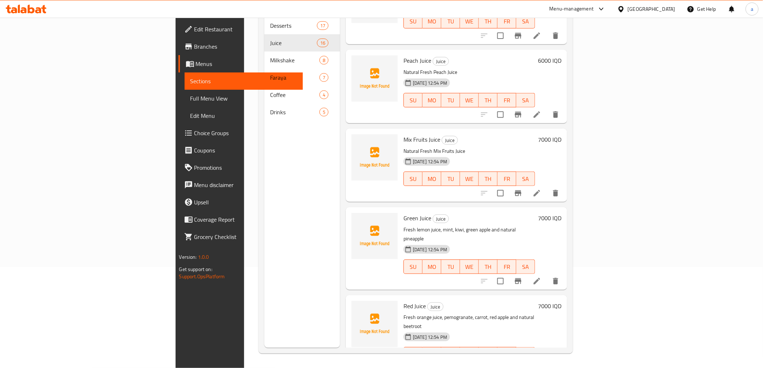
click at [547, 275] on li at bounding box center [537, 281] width 20 height 13
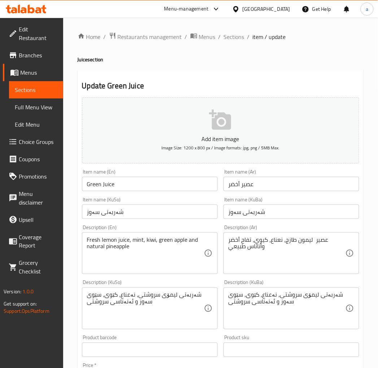
drag, startPoint x: 225, startPoint y: 34, endPoint x: 215, endPoint y: 51, distance: 20.0
click at [225, 34] on span "Sections" at bounding box center [234, 36] width 21 height 9
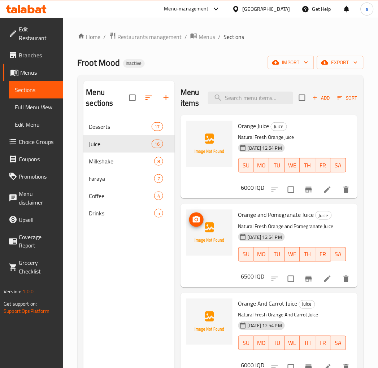
scroll to position [67, 0]
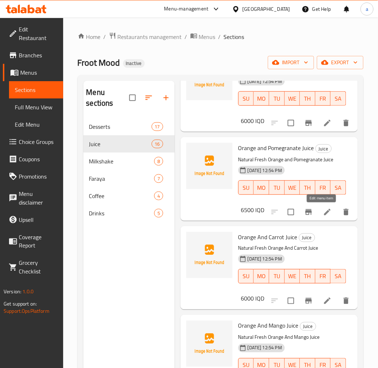
click at [323, 208] on icon at bounding box center [327, 212] width 9 height 9
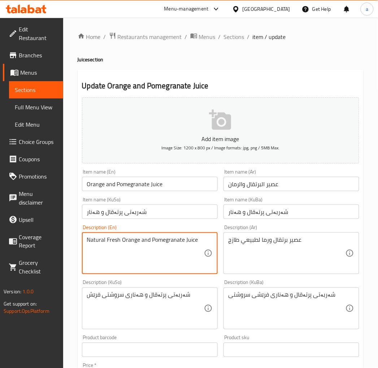
drag, startPoint x: 106, startPoint y: 239, endPoint x: 73, endPoint y: 238, distance: 33.5
click at [131, 240] on textarea "Fresh Orange and Pomegranate Juice" at bounding box center [145, 253] width 117 height 34
paste textarea "Natural"
click at [293, 205] on input "شەربەتی پرتەقال و هەنار" at bounding box center [291, 211] width 136 height 14
drag, startPoint x: 136, startPoint y: 256, endPoint x: 128, endPoint y: 255, distance: 8.3
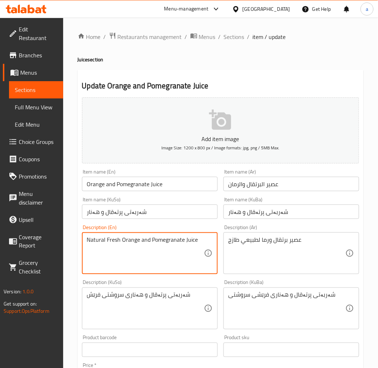
click at [137, 255] on textarea "Natural Fresh Orange and Pomegranate Juice" at bounding box center [145, 253] width 117 height 34
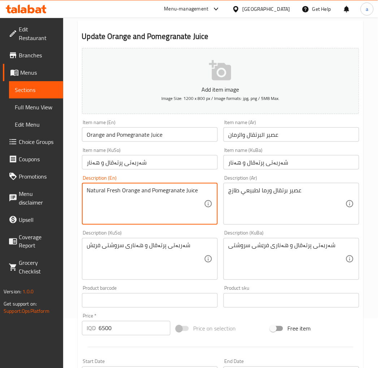
scroll to position [67, 0]
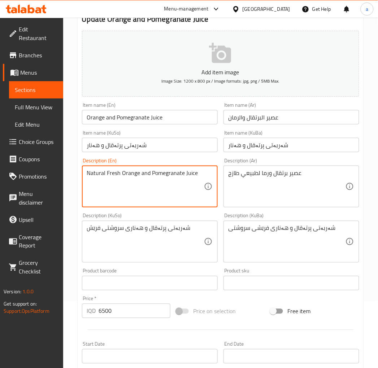
type textarea "Natural Fresh Orange and Pomegranate Juice"
click at [28, 85] on span "Sections" at bounding box center [36, 89] width 43 height 9
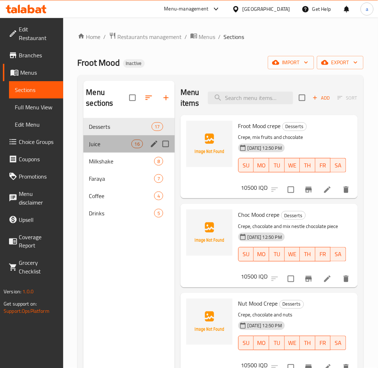
click at [119, 136] on div "Juice 16" at bounding box center [128, 143] width 91 height 17
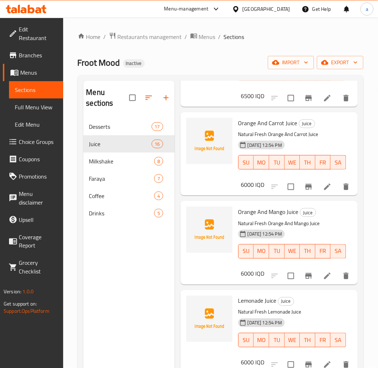
scroll to position [200, 0]
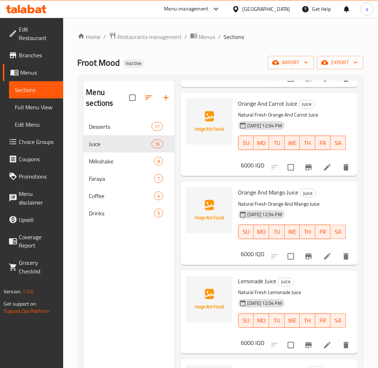
click at [323, 170] on icon at bounding box center [327, 167] width 9 height 9
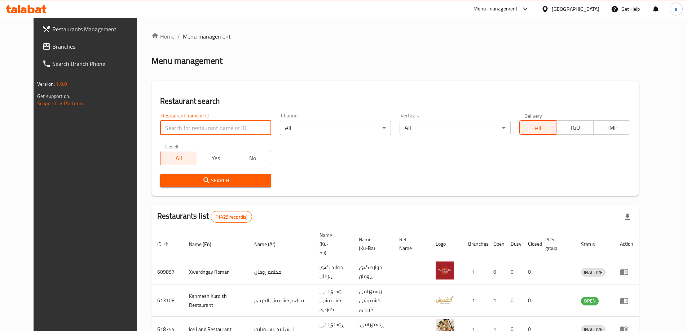
click at [227, 125] on input "search" at bounding box center [215, 128] width 111 height 14
click at [57, 49] on span "Branches" at bounding box center [97, 46] width 90 height 9
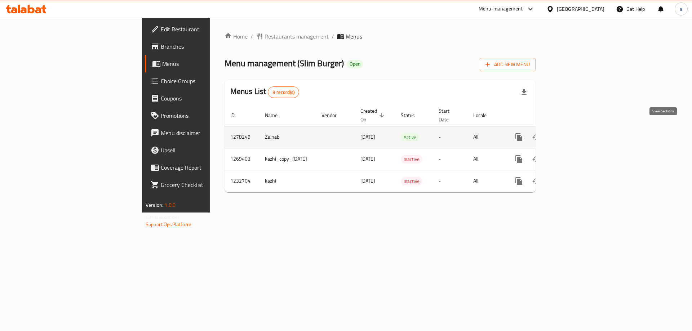
click at [576, 133] on icon "enhanced table" at bounding box center [571, 137] width 9 height 9
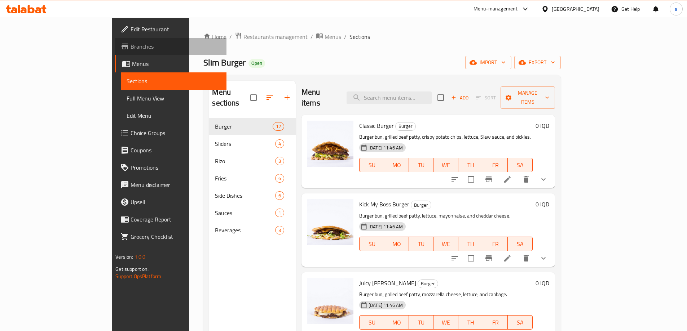
click at [131, 48] on span "Branches" at bounding box center [176, 46] width 90 height 9
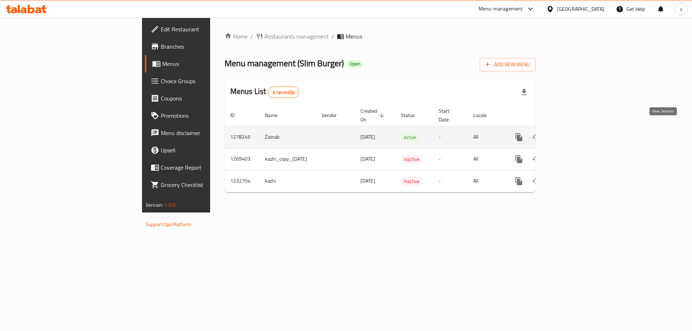
click at [580, 131] on link "enhanced table" at bounding box center [571, 137] width 17 height 17
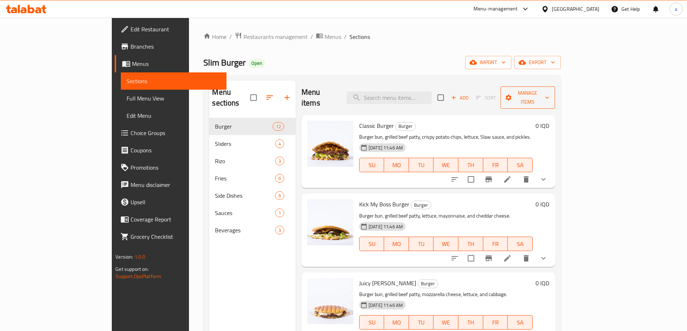
click at [549, 93] on span "Manage items" at bounding box center [527, 98] width 43 height 18
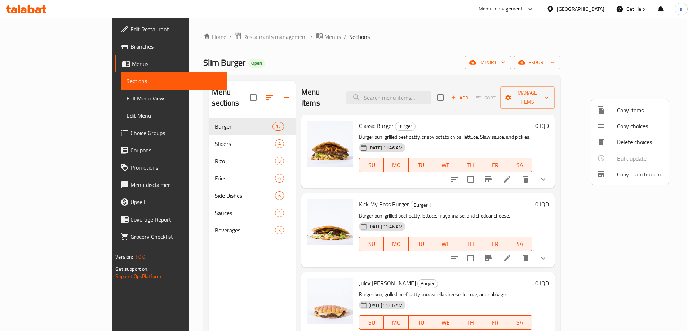
click at [624, 176] on span "Copy branch menu" at bounding box center [640, 174] width 46 height 9
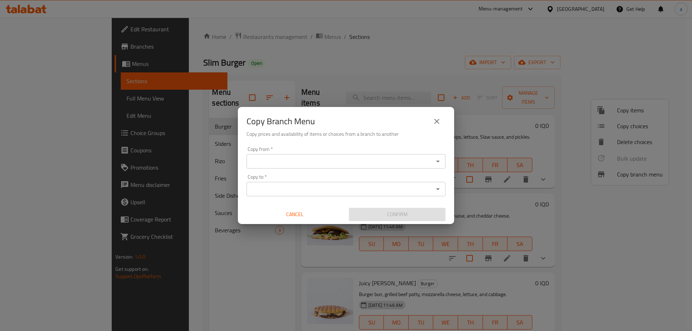
click at [319, 157] on input "Copy from   *" at bounding box center [340, 162] width 183 height 10
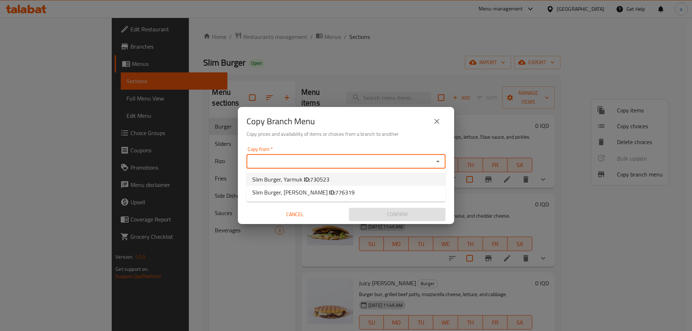
click at [301, 176] on span "Slim Burger, Yarmuk ID: 730523" at bounding box center [290, 179] width 77 height 9
type input "Slim Burger, Yarmuk"
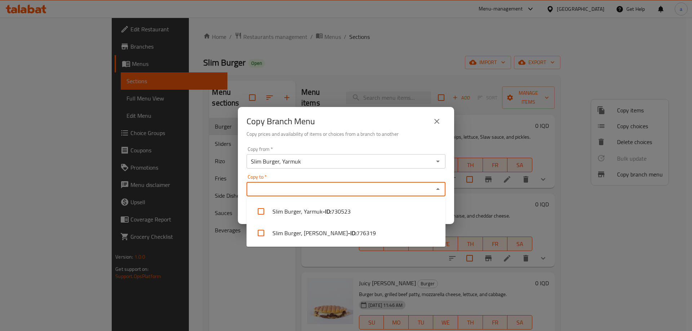
click at [303, 188] on input "Copy to   *" at bounding box center [340, 189] width 183 height 10
click at [295, 237] on li "Slim Burger, Al aathameya - ID: 776319" at bounding box center [346, 234] width 199 height 22
checkbox input "true"
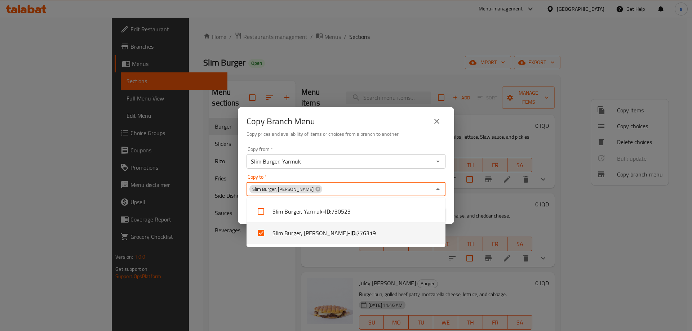
click at [295, 258] on div "Copy Branch Menu Copy prices and availability of items or choices from a branch…" at bounding box center [346, 165] width 692 height 331
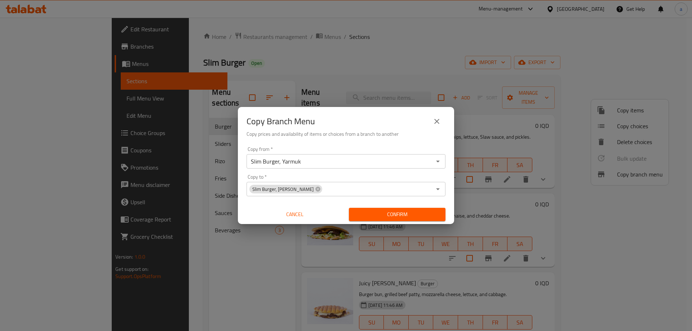
click at [278, 214] on span "Cancel" at bounding box center [295, 214] width 91 height 9
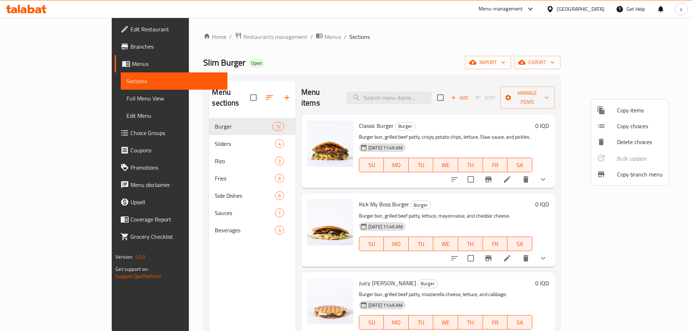
click at [252, 36] on div at bounding box center [346, 165] width 692 height 331
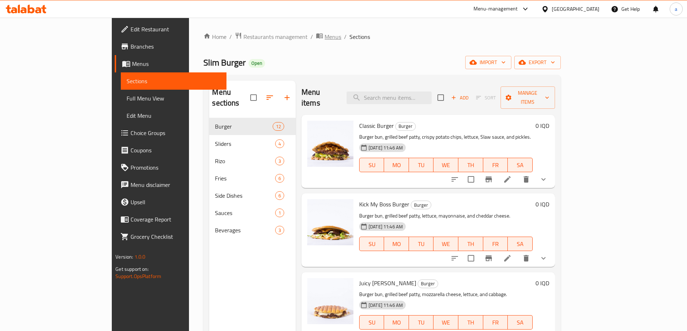
click at [325, 35] on span "Menus" at bounding box center [333, 36] width 17 height 9
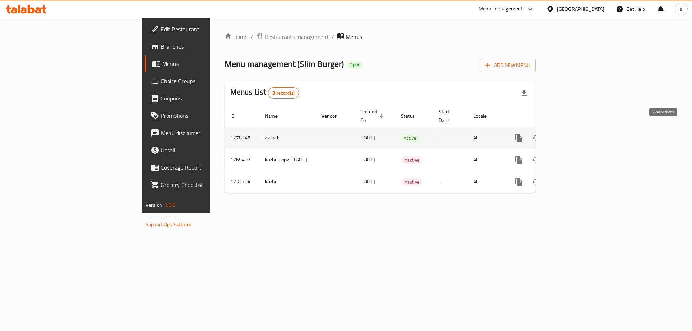
click at [576, 134] on icon "enhanced table" at bounding box center [571, 138] width 9 height 9
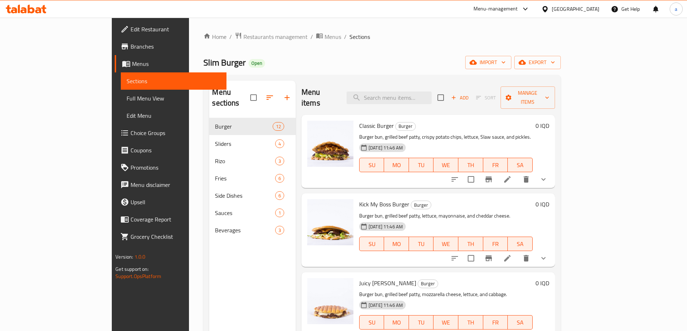
click at [560, 79] on div "Menu sections Burger 12 Sliders 4 Rizo 3 Fries 6 Side Dishes 6 Sauces 1 Beverag…" at bounding box center [381, 246] width 357 height 343
click at [555, 87] on button "Manage items" at bounding box center [528, 98] width 54 height 22
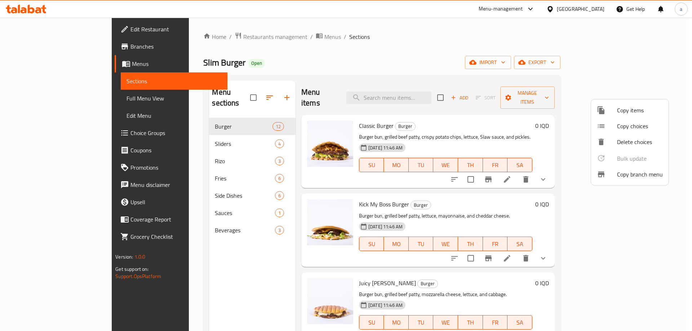
click at [619, 172] on span "Copy branch menu" at bounding box center [640, 174] width 46 height 9
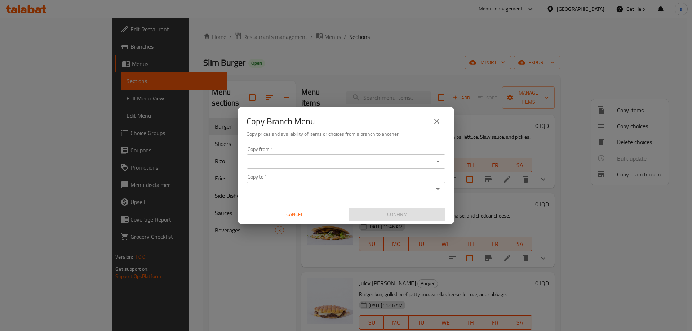
click at [363, 167] on div "Copy from *" at bounding box center [346, 161] width 199 height 14
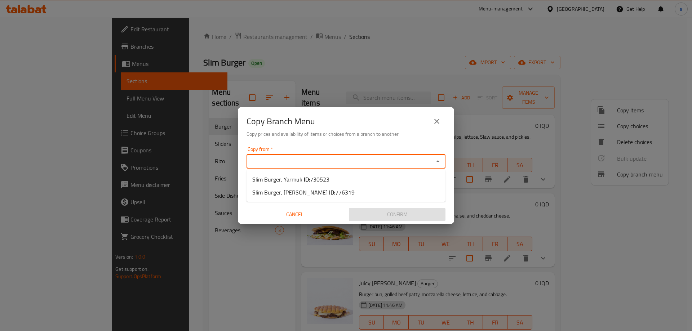
click at [334, 158] on input "Copy from   *" at bounding box center [340, 162] width 183 height 10
click at [367, 182] on li "Slim Burger, Yarmuk ID: 730523" at bounding box center [346, 179] width 199 height 13
type input "Slim Burger, Yarmuk"
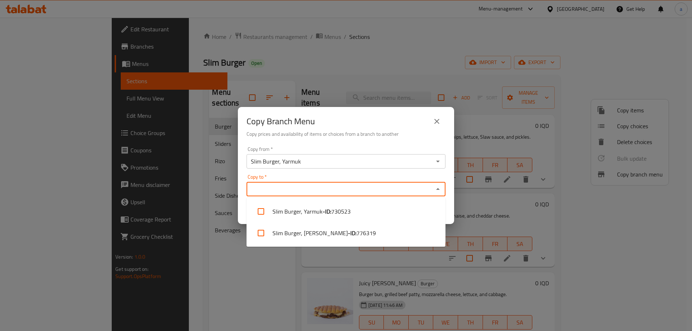
click at [362, 190] on input "Copy to   *" at bounding box center [340, 189] width 183 height 10
click at [348, 234] on b "- ID:" at bounding box center [352, 233] width 9 height 9
checkbox input "true"
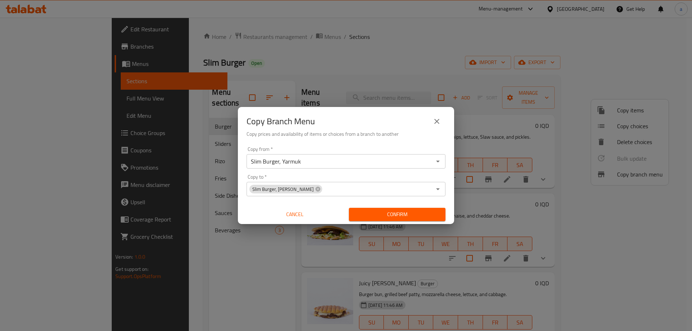
click at [375, 261] on div "Copy Branch Menu Copy prices and availability of items or choices from a branch…" at bounding box center [346, 165] width 692 height 331
click at [382, 217] on span "Confirm" at bounding box center [397, 214] width 85 height 9
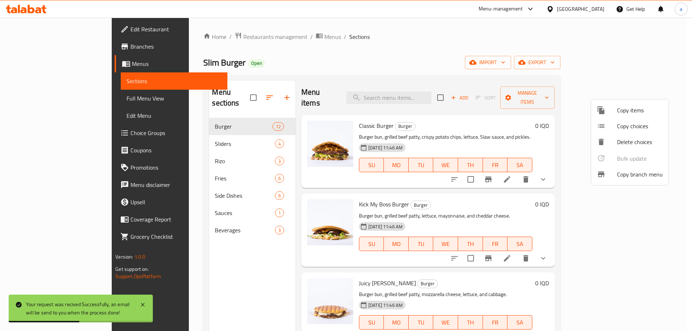
click at [62, 51] on div at bounding box center [346, 165] width 692 height 331
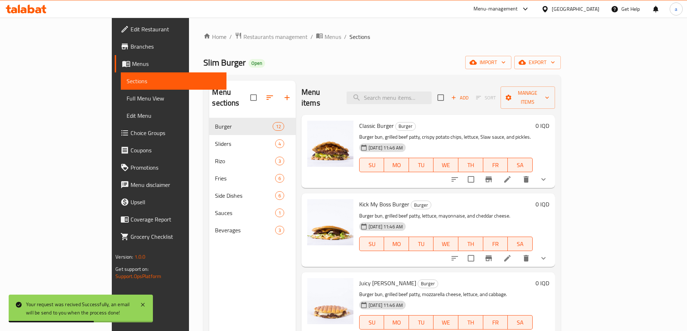
click at [131, 46] on span "Branches" at bounding box center [176, 46] width 90 height 9
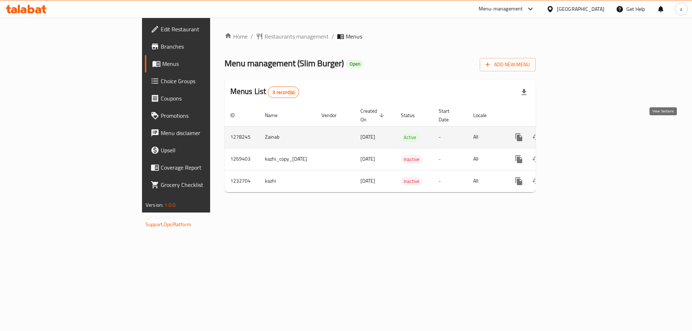
click at [576, 133] on icon "enhanced table" at bounding box center [571, 137] width 9 height 9
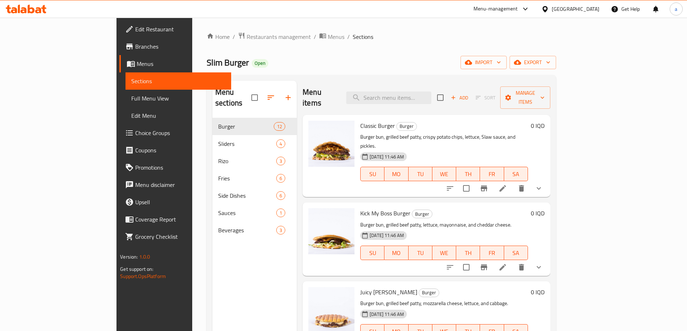
click at [131, 101] on span "Full Menu View" at bounding box center [178, 98] width 94 height 9
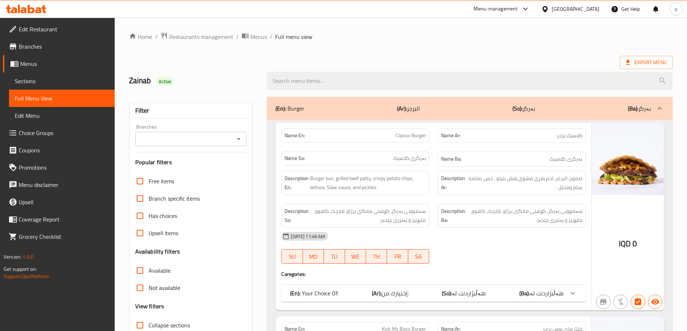
drag, startPoint x: 240, startPoint y: 139, endPoint x: 237, endPoint y: 144, distance: 5.4
click at [239, 139] on icon "Open" at bounding box center [238, 139] width 9 height 9
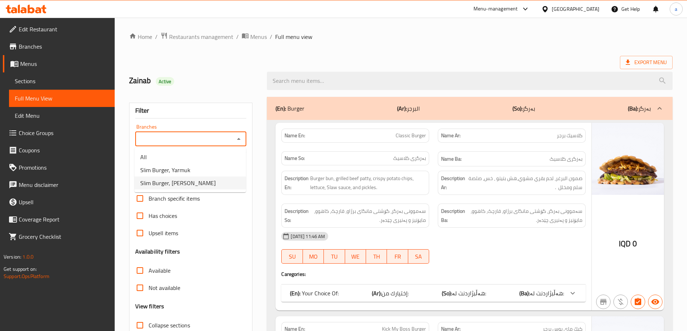
click at [208, 184] on li "Slim Burger, [PERSON_NAME]" at bounding box center [190, 183] width 111 height 13
type input "Slim Burger, [PERSON_NAME]"
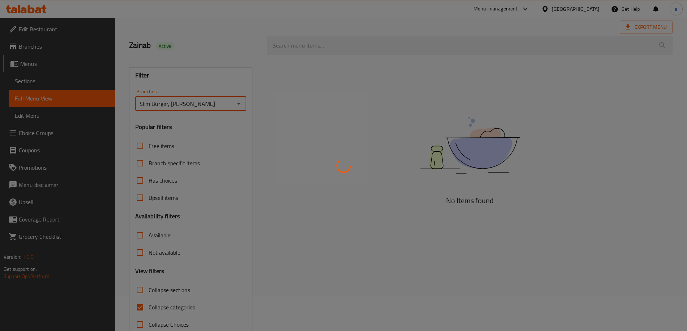
scroll to position [52, 0]
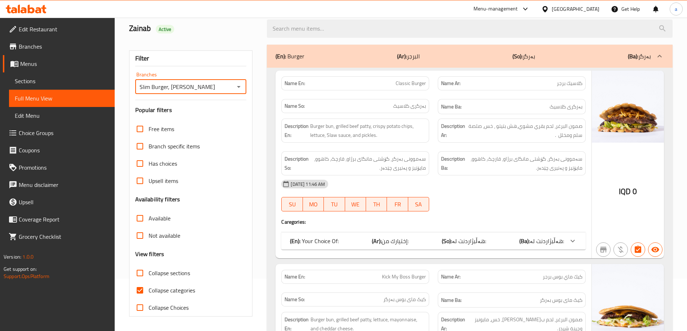
click at [134, 290] on input "Collapse categories" at bounding box center [139, 290] width 17 height 17
checkbox input "false"
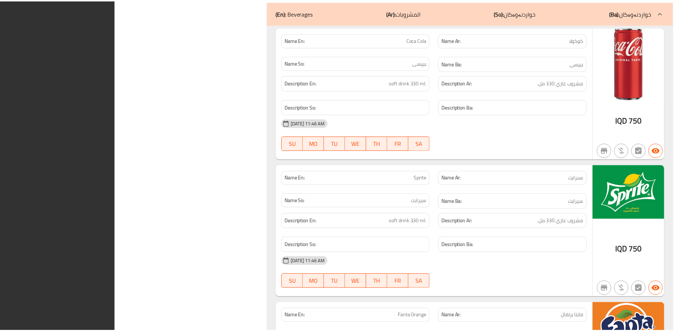
scroll to position [7365, 0]
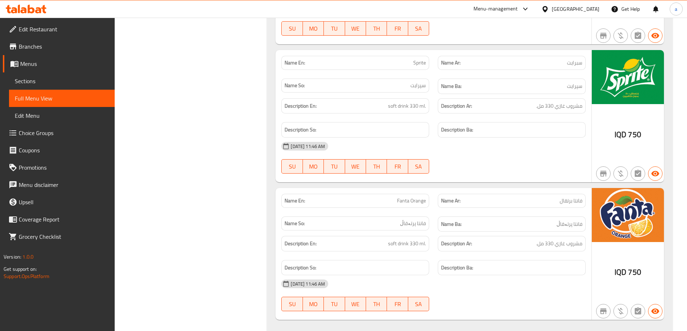
click at [91, 25] on span "Edit Restaurant" at bounding box center [64, 29] width 90 height 9
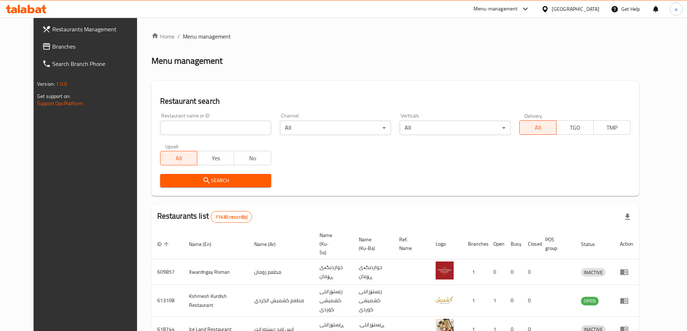
click at [86, 49] on span "Branches" at bounding box center [97, 46] width 90 height 9
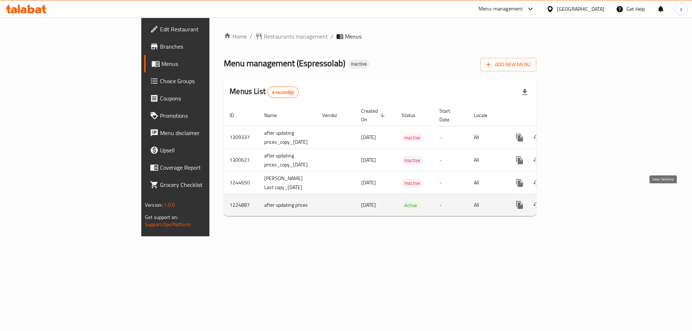
click at [576, 201] on icon "enhanced table" at bounding box center [572, 205] width 9 height 9
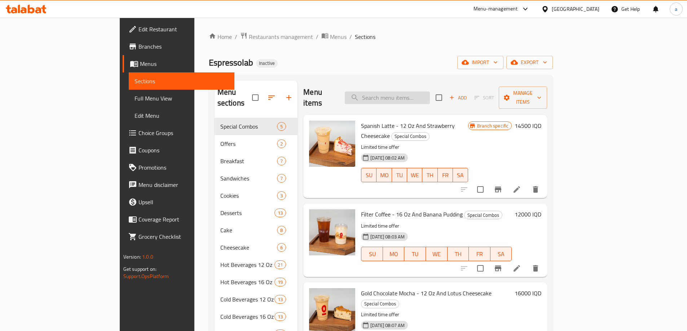
click at [430, 96] on input "search" at bounding box center [387, 98] width 85 height 13
paste input "Iced Americano With Milk - 16 Oz"
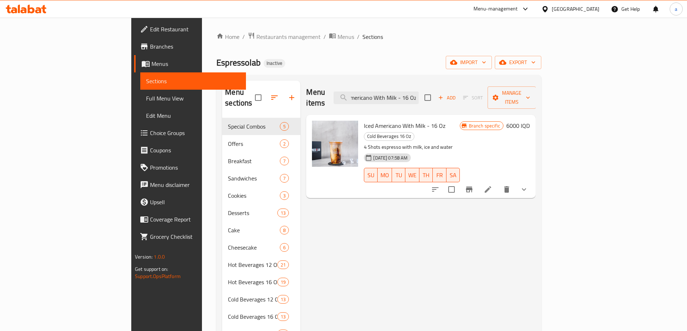
type input "Iced Americano With Milk - 16 Oz"
click at [503, 123] on span "Branch specific" at bounding box center [484, 126] width 37 height 7
click at [478, 181] on button "Branch-specific-item" at bounding box center [469, 189] width 17 height 17
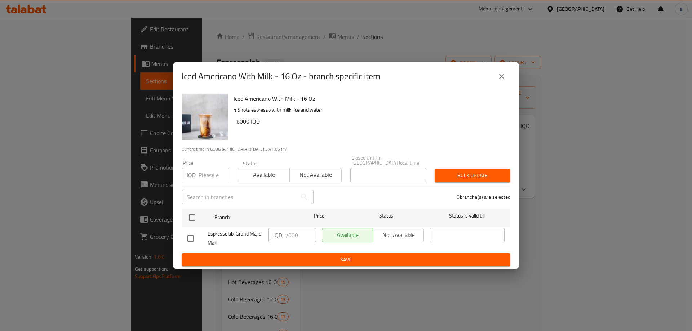
click at [505, 81] on icon "close" at bounding box center [502, 76] width 9 height 9
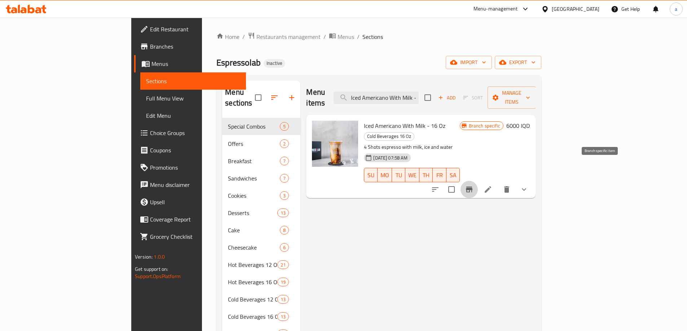
click at [474, 185] on icon "Branch-specific-item" at bounding box center [469, 189] width 9 height 9
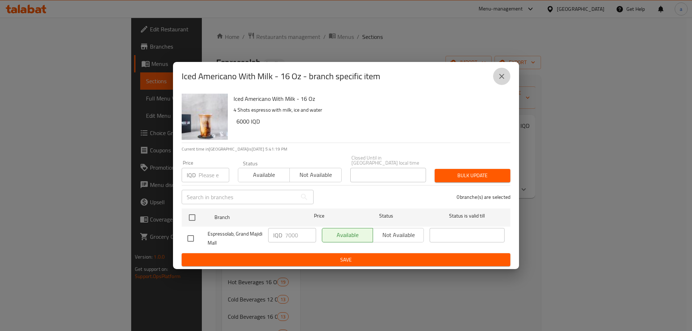
click at [497, 78] on button "close" at bounding box center [501, 76] width 17 height 17
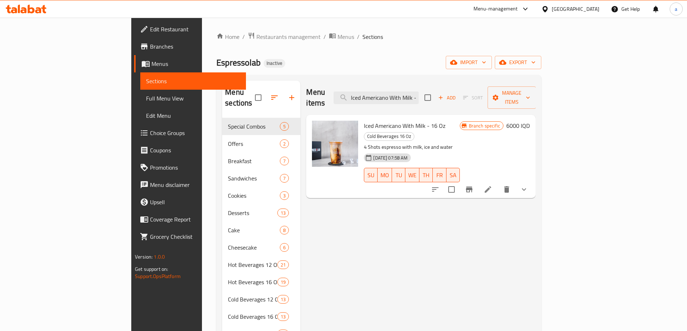
drag, startPoint x: 81, startPoint y: 96, endPoint x: 123, endPoint y: 94, distance: 41.9
click at [146, 96] on span "Full Menu View" at bounding box center [193, 98] width 94 height 9
click at [146, 97] on span "Full Menu View" at bounding box center [193, 98] width 94 height 9
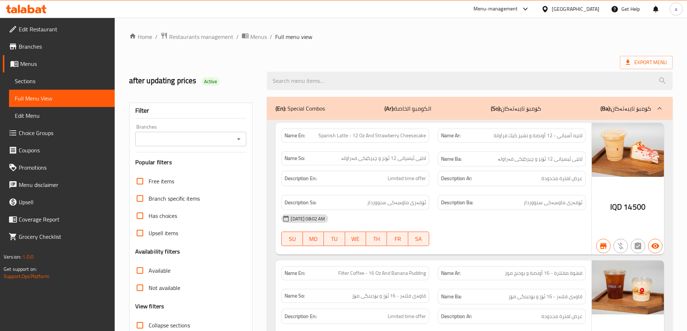
click at [239, 142] on icon "Open" at bounding box center [238, 139] width 9 height 9
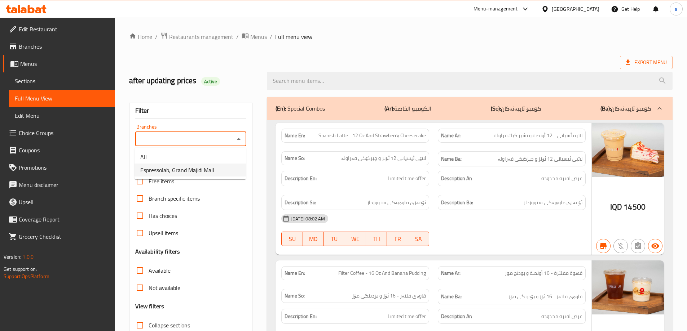
click at [223, 173] on li "Espressolab, Grand Majidi Mall" at bounding box center [190, 170] width 111 height 13
type input "Espressolab, Grand Majidi Mall"
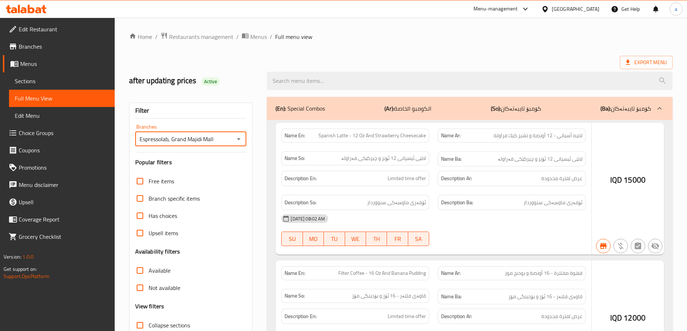
click at [349, 83] on div at bounding box center [343, 165] width 687 height 331
click at [336, 80] on div at bounding box center [343, 165] width 687 height 331
click at [302, 84] on div at bounding box center [343, 165] width 687 height 331
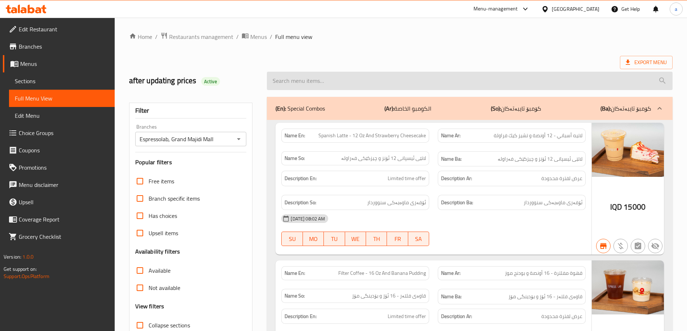
click at [306, 83] on input "search" at bounding box center [470, 81] width 406 height 18
paste input "Iced Americano With Milk - 16 Oz"
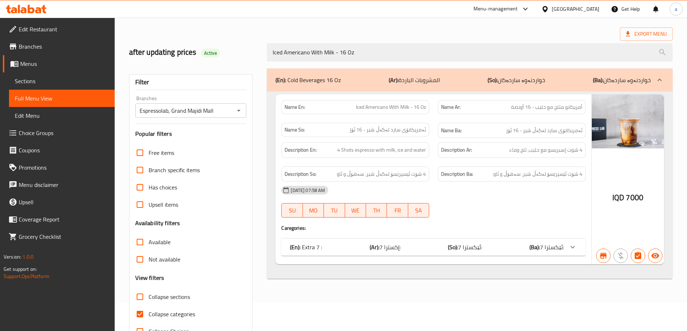
scroll to position [52, 0]
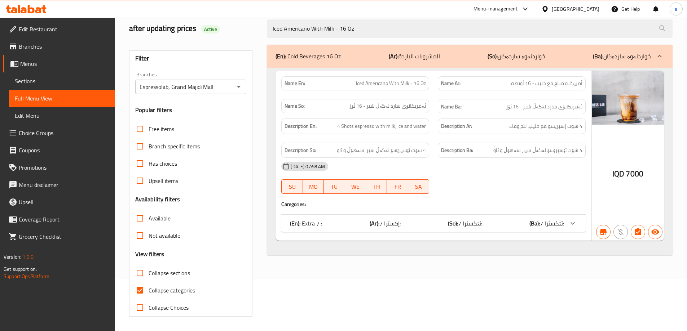
type input "Iced Americano With Milk - 16 Oz"
click at [149, 289] on span "Collapse categories" at bounding box center [172, 290] width 47 height 9
click at [149, 289] on input "Collapse categories" at bounding box center [139, 290] width 17 height 17
checkbox input "false"
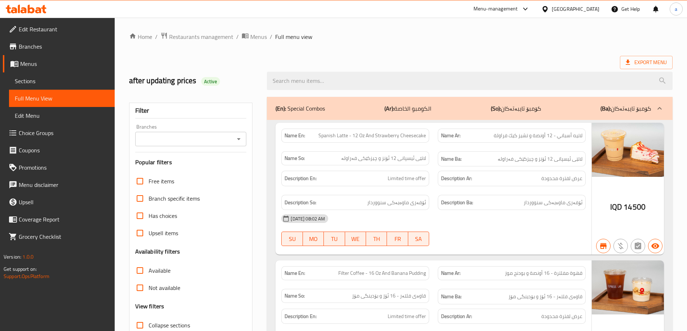
click at [241, 138] on icon "Open" at bounding box center [238, 139] width 9 height 9
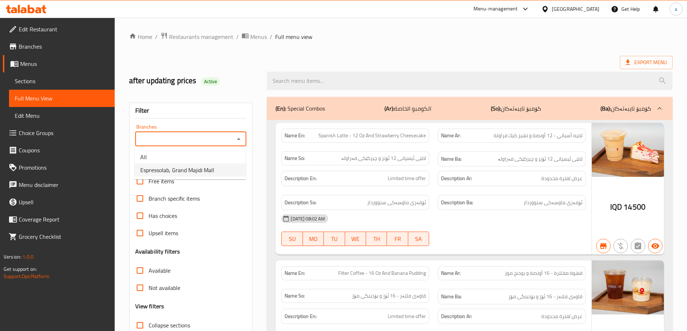
click at [217, 172] on li "Espressolab, Grand Majidi Mall" at bounding box center [190, 170] width 111 height 13
type input "Espressolab, Grand Majidi Mall"
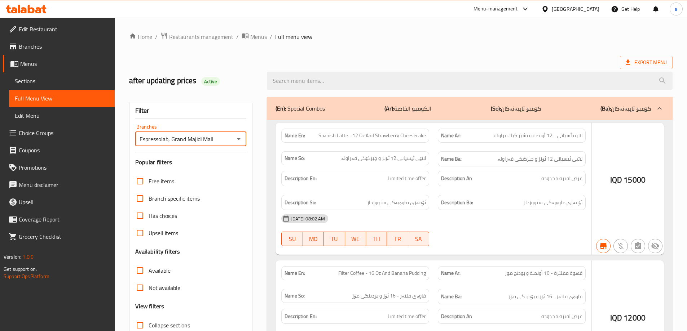
click at [338, 82] on div at bounding box center [343, 165] width 687 height 331
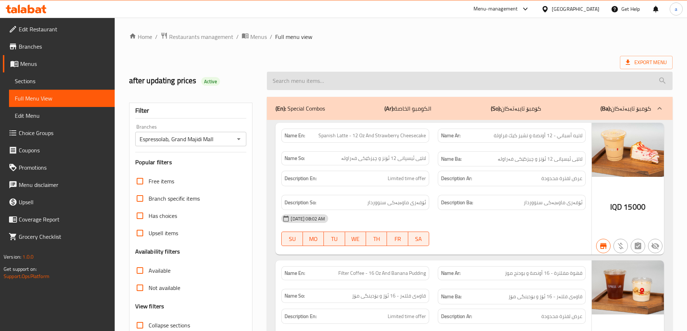
click at [328, 77] on input "search" at bounding box center [470, 81] width 406 height 18
paste input "Iced Lotus Latte - 12 Oz"
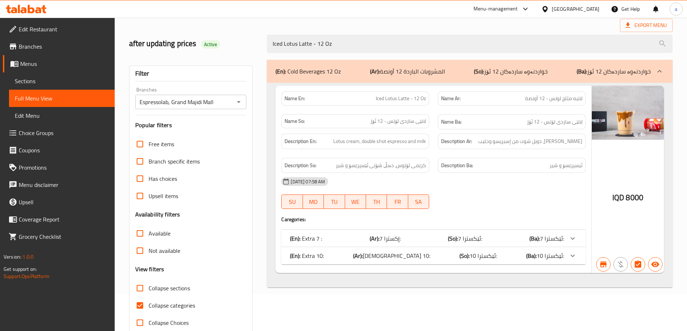
scroll to position [52, 0]
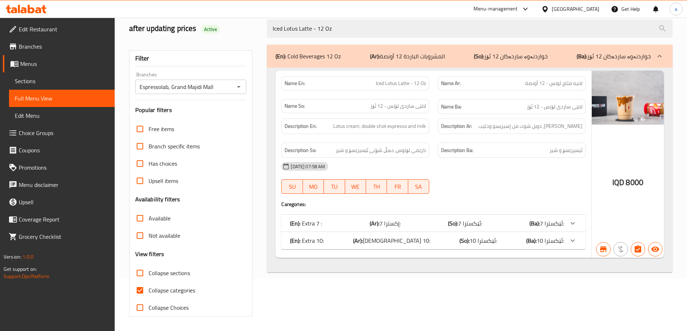
type input "Iced Lotus Latte - 12 Oz"
click at [170, 290] on span "Collapse categories" at bounding box center [172, 290] width 47 height 9
click at [149, 290] on input "Collapse categories" at bounding box center [139, 290] width 17 height 17
checkbox input "false"
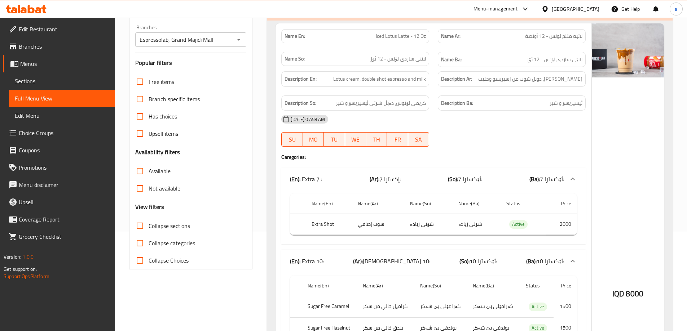
scroll to position [85, 0]
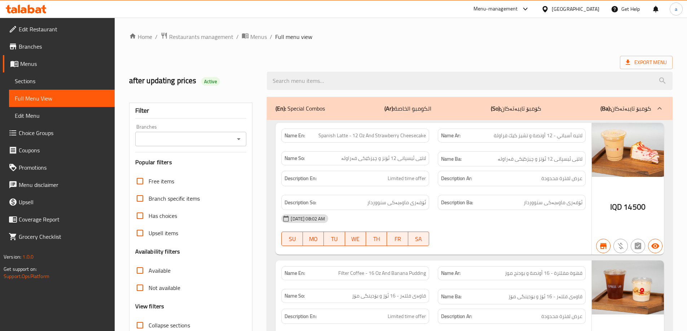
click at [241, 141] on icon "Open" at bounding box center [238, 139] width 9 height 9
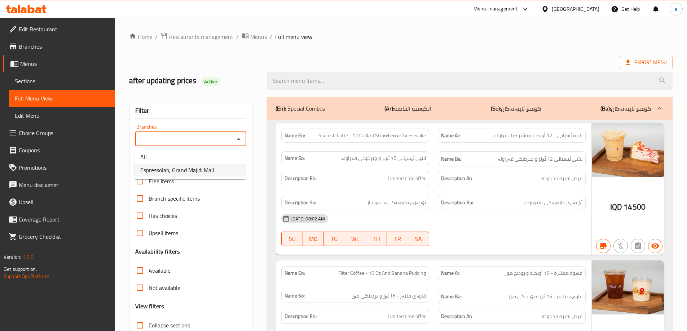
click at [232, 173] on li "Espressolab, Grand Majidi Mall" at bounding box center [190, 170] width 111 height 13
type input "Espressolab, Grand Majidi Mall"
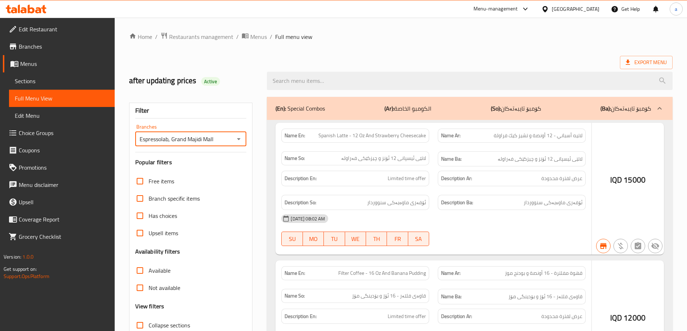
click at [350, 83] on div at bounding box center [343, 165] width 687 height 331
click at [339, 79] on div at bounding box center [343, 165] width 687 height 331
click at [338, 79] on div at bounding box center [343, 165] width 687 height 331
drag, startPoint x: 337, startPoint y: 79, endPoint x: 332, endPoint y: 82, distance: 5.8
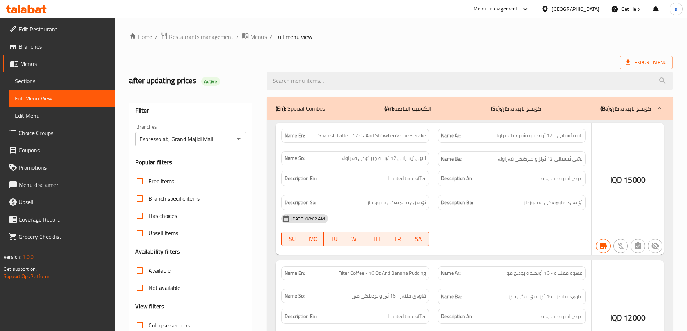
click at [335, 80] on div at bounding box center [343, 165] width 687 height 331
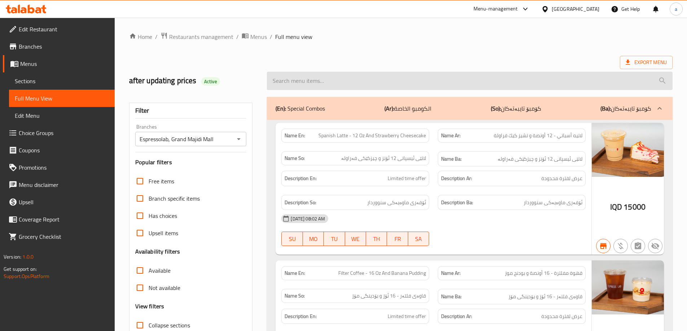
click at [285, 81] on input "search" at bounding box center [470, 81] width 406 height 18
paste input "Iced Filter Coffee With Milk - 16 Oz"
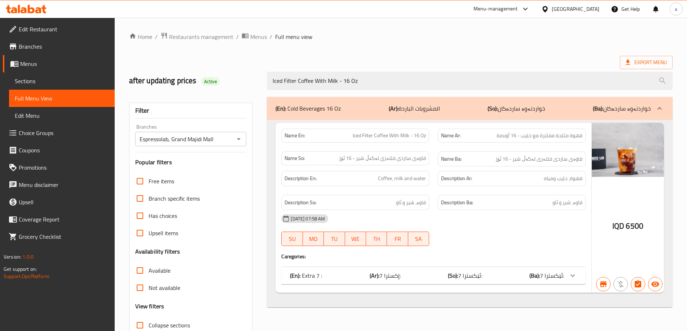
scroll to position [52, 0]
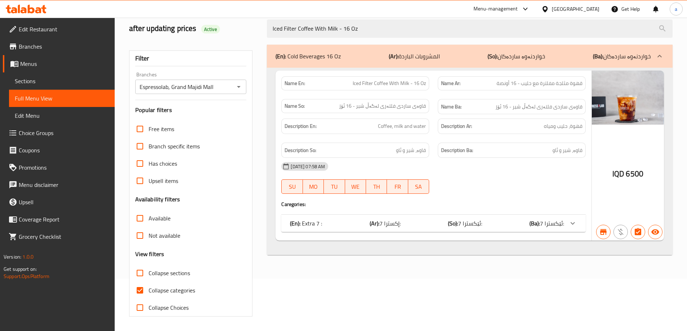
type input "Iced Filter Coffee With Milk - 16 Oz"
click at [154, 289] on span "Collapse categories" at bounding box center [172, 290] width 47 height 9
click at [149, 289] on input "Collapse categories" at bounding box center [139, 290] width 17 height 17
checkbox input "false"
